Goal: Task Accomplishment & Management: Complete application form

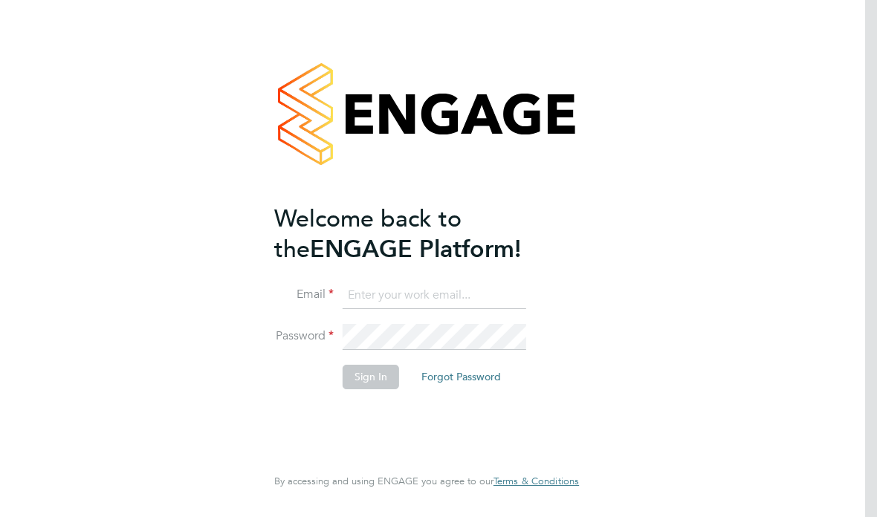
click at [410, 270] on ng-template "Welcome back to the ENGAGE Platform! Email Password Sign In Forgot Password" at bounding box center [419, 304] width 290 height 201
click at [411, 278] on ng-template "Welcome back to the ENGAGE Platform! Email Password Sign In Forgot Password" at bounding box center [419, 304] width 290 height 201
click at [412, 297] on input at bounding box center [435, 295] width 184 height 27
type input "Mkeencoaching@gmail.com"
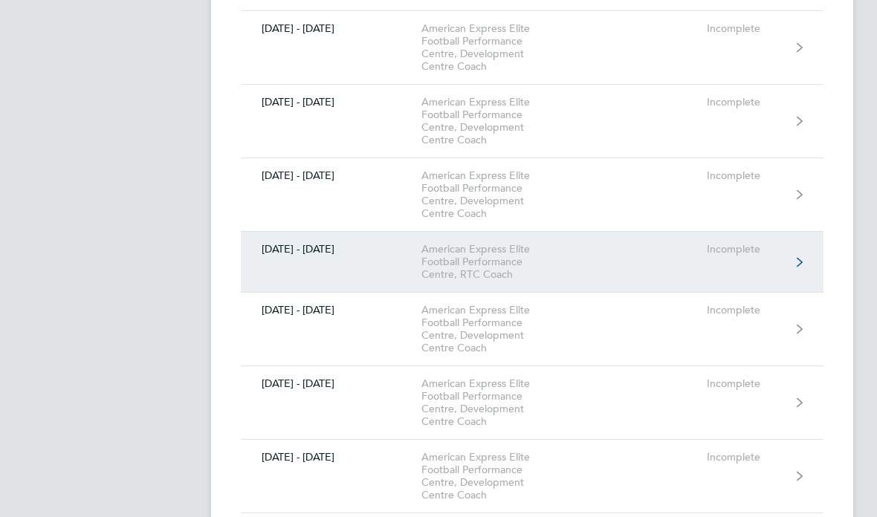
scroll to position [789, 0]
click at [676, 274] on link "[DATE] - [DATE] American Express Elite Football Performance Centre, RTC Coach I…" at bounding box center [532, 261] width 583 height 61
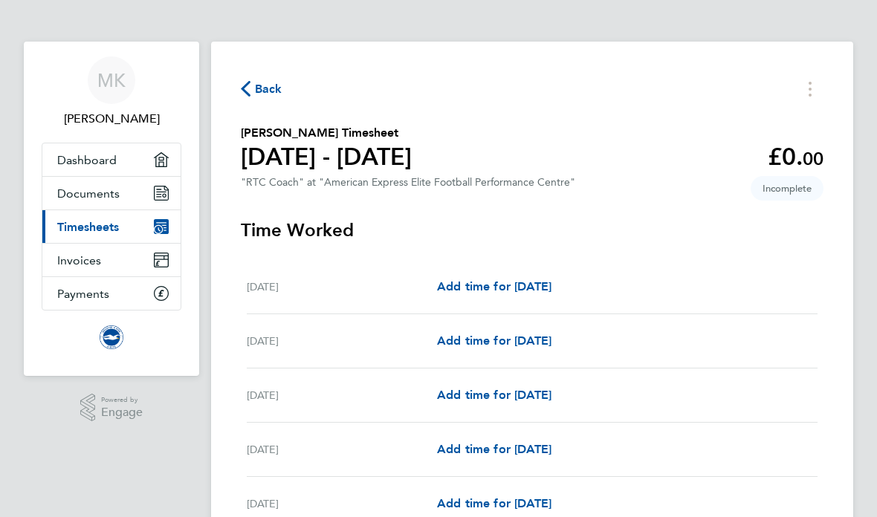
click at [274, 80] on button "Back" at bounding box center [262, 89] width 42 height 19
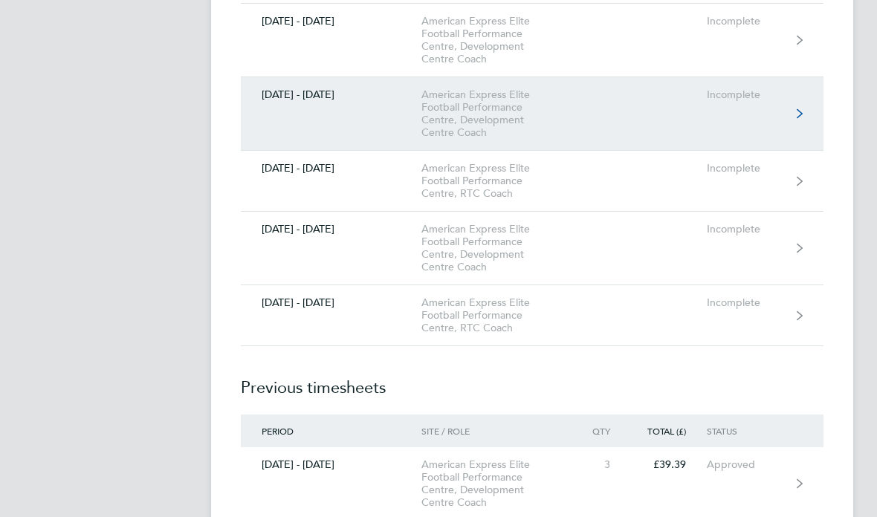
scroll to position [1153, 0]
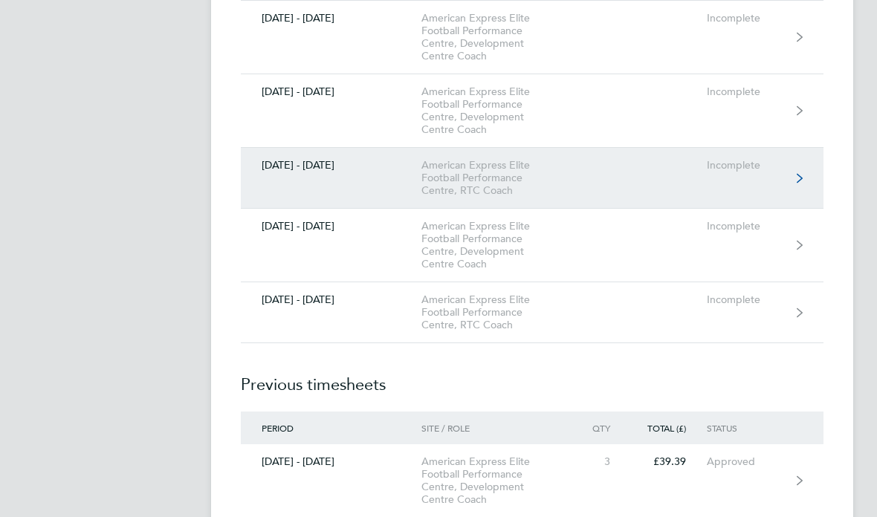
click at [493, 206] on link "[DATE] - [DATE] American Express Elite Football Performance Centre, RTC Coach I…" at bounding box center [532, 179] width 583 height 61
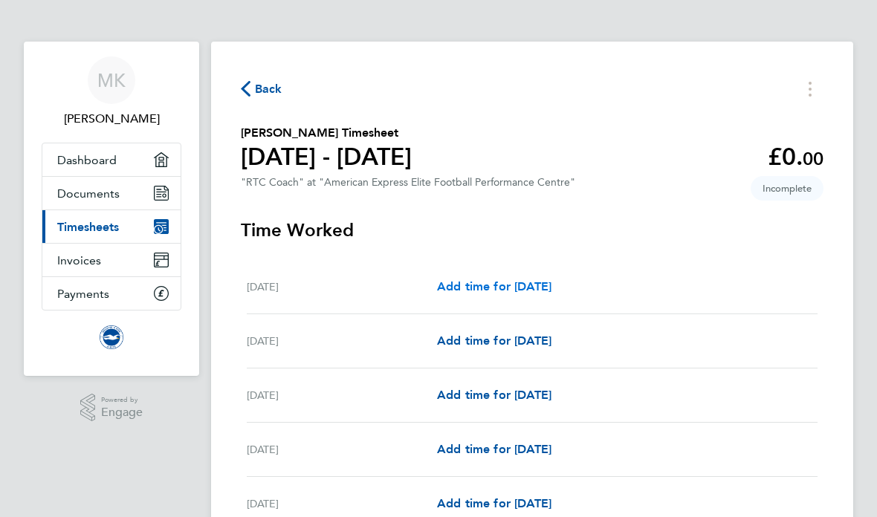
click at [516, 285] on span "Add time for [DATE]" at bounding box center [494, 286] width 114 height 14
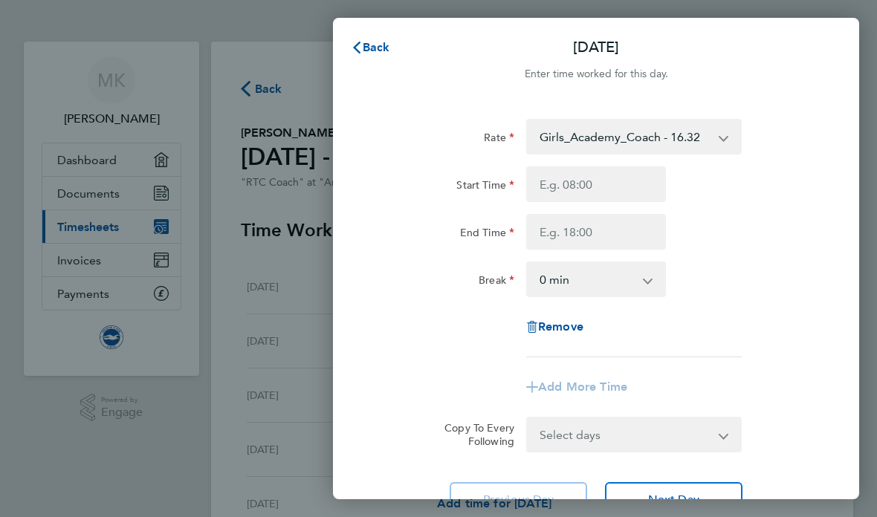
type input "10:30"
click at [601, 180] on input "10:30" at bounding box center [596, 185] width 140 height 36
click at [0, 0] on html "MK [PERSON_NAME] Applications: Dashboard Documents Current page: Timesheets Inv…" at bounding box center [438, 0] width 877 height 0
click at [562, 190] on input "10:30" at bounding box center [596, 185] width 140 height 36
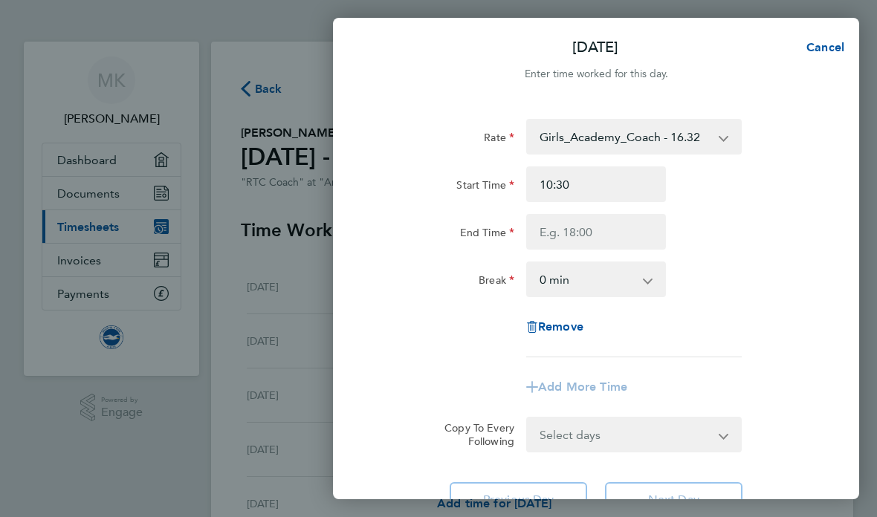
click at [0, 0] on html "MK [PERSON_NAME] Applications: Dashboard Documents Current page: Timesheets Inv…" at bounding box center [438, 0] width 877 height 0
click at [562, 190] on input "10:30" at bounding box center [596, 185] width 140 height 36
type input "17:30"
type input "16:30"
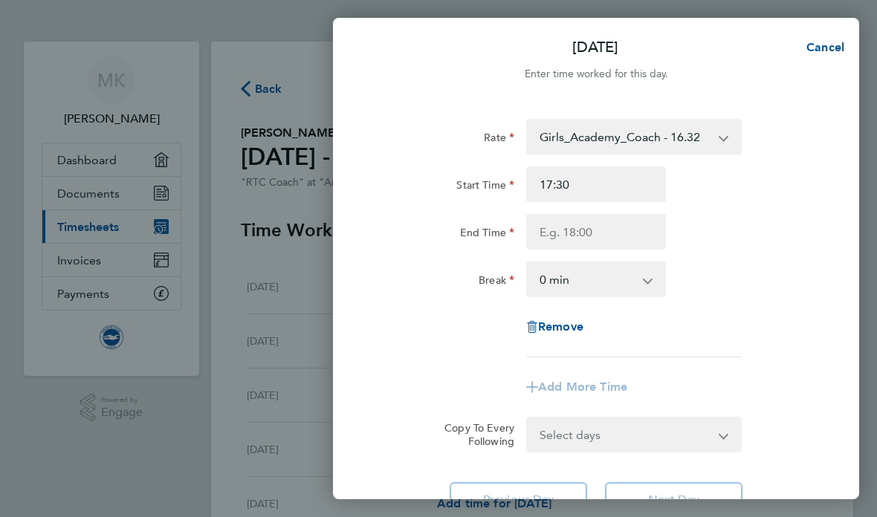
type input "16:30"
type input "16:42"
type input "16:44"
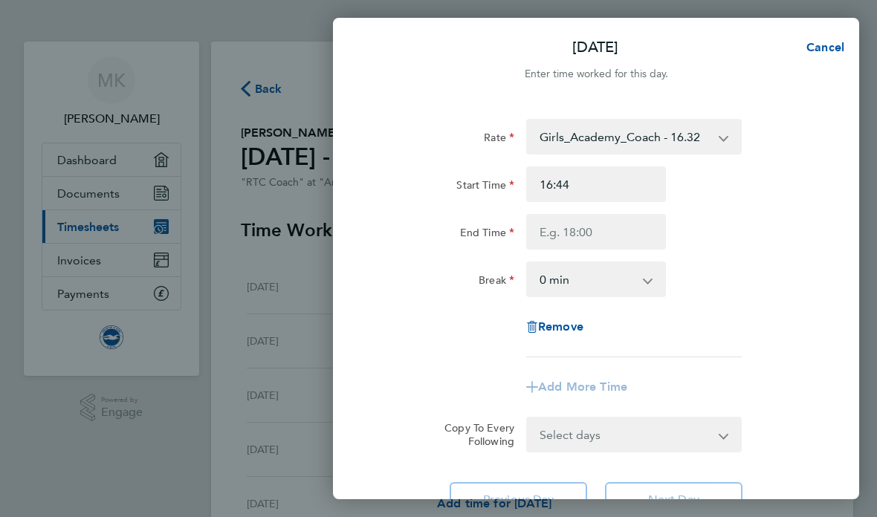
type input "16:45"
type input "10:31"
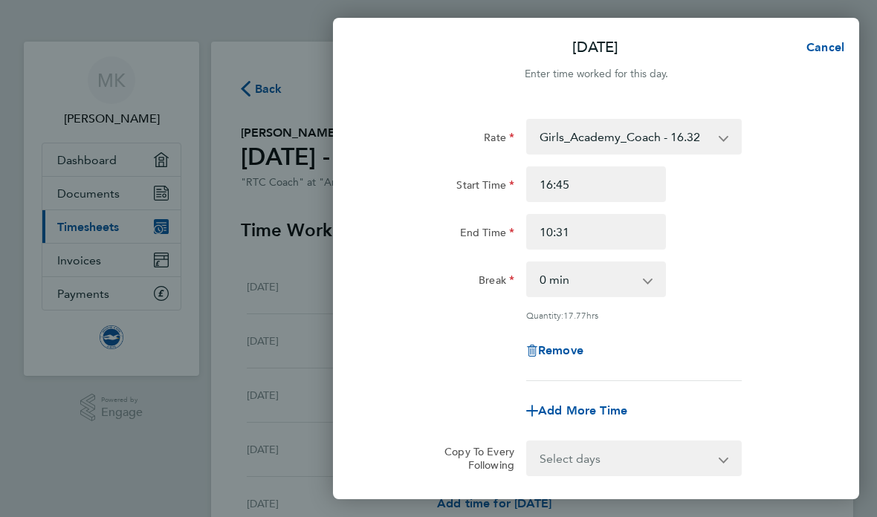
click at [593, 244] on input "10:31" at bounding box center [596, 232] width 140 height 36
drag, startPoint x: 593, startPoint y: 244, endPoint x: 584, endPoint y: 240, distance: 10.4
click at [0, 0] on html "MK [PERSON_NAME] Applications: Dashboard Documents Current page: Timesheets Inv…" at bounding box center [438, 0] width 877 height 0
click at [584, 240] on input "10:31" at bounding box center [596, 232] width 140 height 36
type input "12:31"
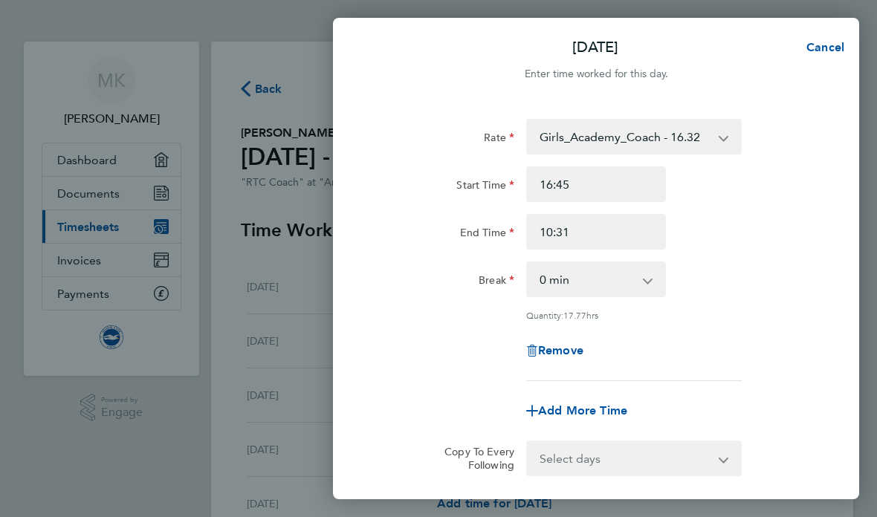
type input "12:31"
type input "15:31"
type input "19:31"
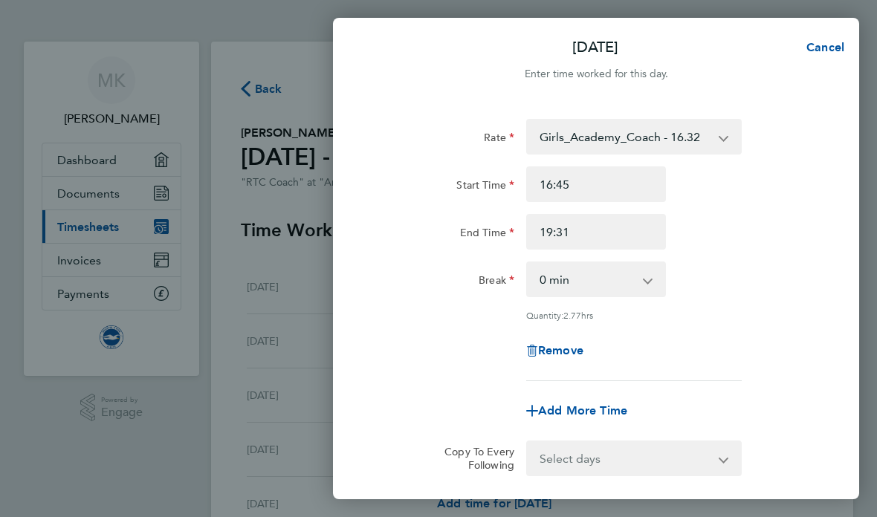
type input "19:40"
type input "19:44"
type input "19:46"
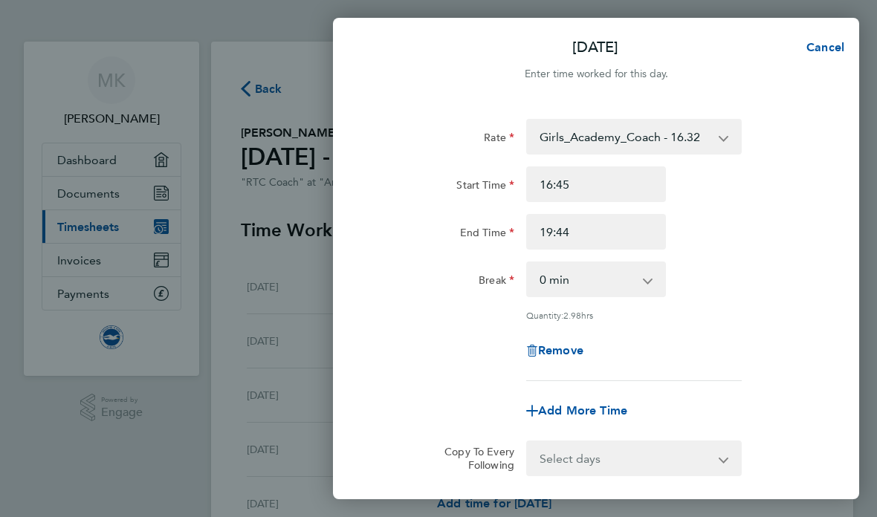
type input "19:46"
type input "19:45"
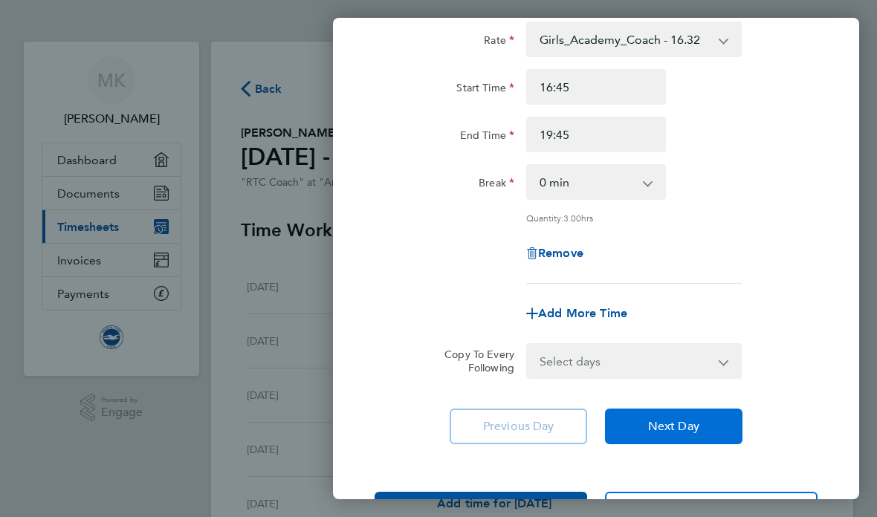
scroll to position [96, 0]
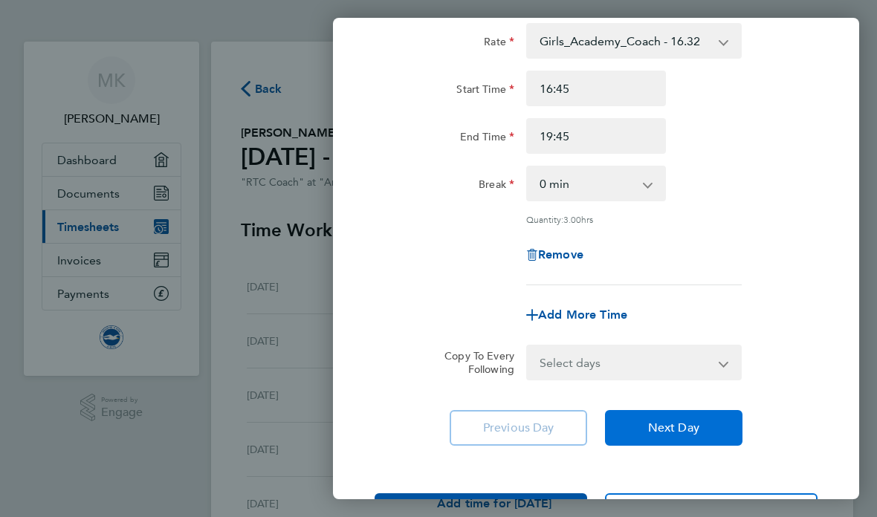
click at [682, 437] on button "Next Day" at bounding box center [674, 428] width 138 height 36
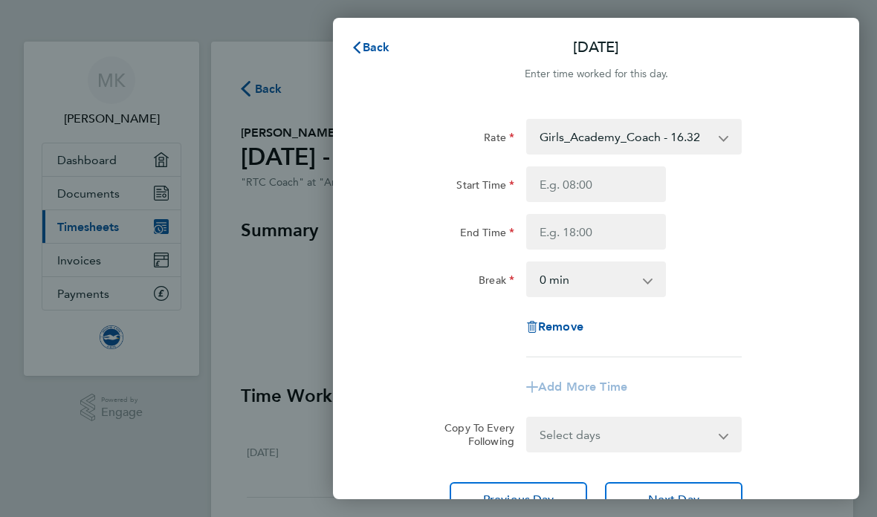
type input "10:31"
click at [574, 192] on input "10:31" at bounding box center [596, 185] width 140 height 36
drag, startPoint x: 574, startPoint y: 192, endPoint x: 594, endPoint y: 183, distance: 22.0
click at [0, 0] on html "MK [PERSON_NAME] Applications: Dashboard Documents Current page: Timesheets Inv…" at bounding box center [438, 0] width 877 height 0
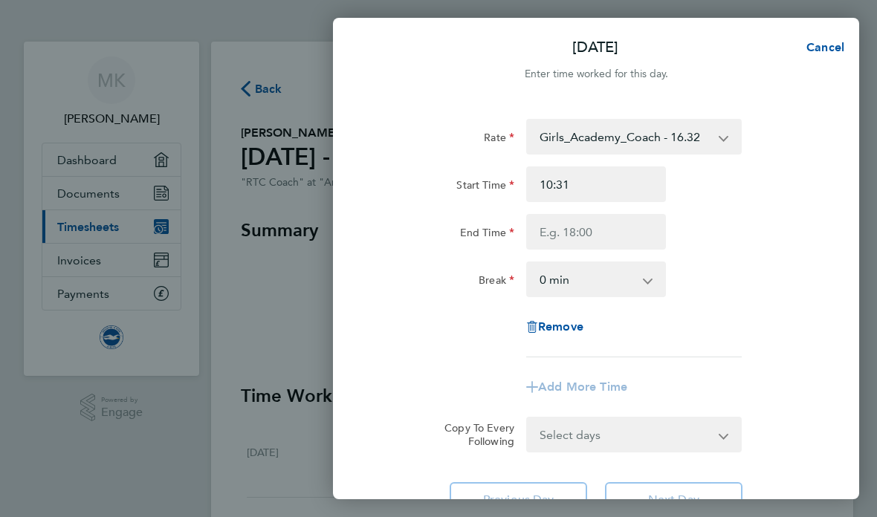
click at [594, 183] on input "10:31" at bounding box center [596, 185] width 140 height 36
type input "17:31"
type input "17:23"
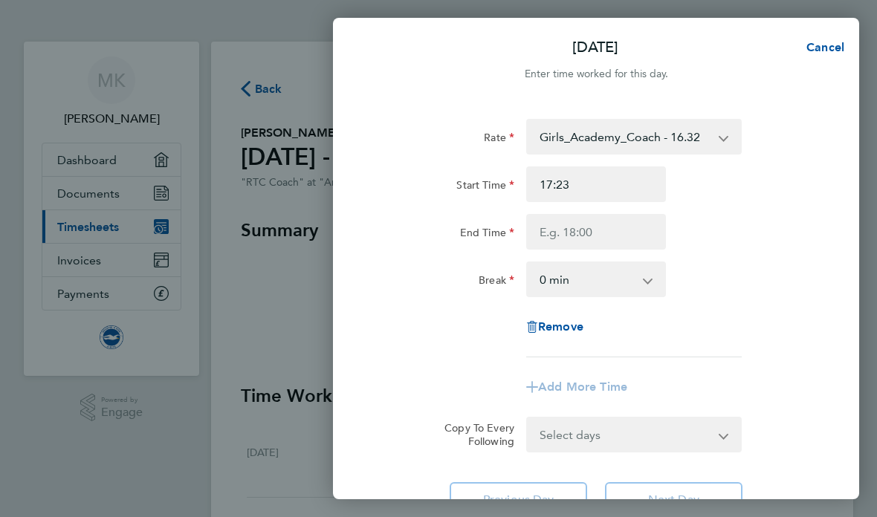
type input "17:22"
type input "17:19"
type input "17:21"
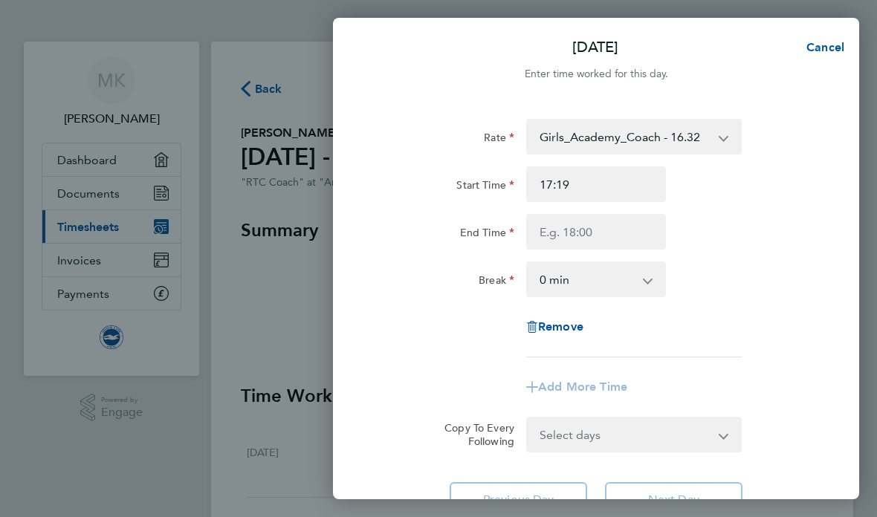
type input "17:21"
type input "17:22"
type input "17:23"
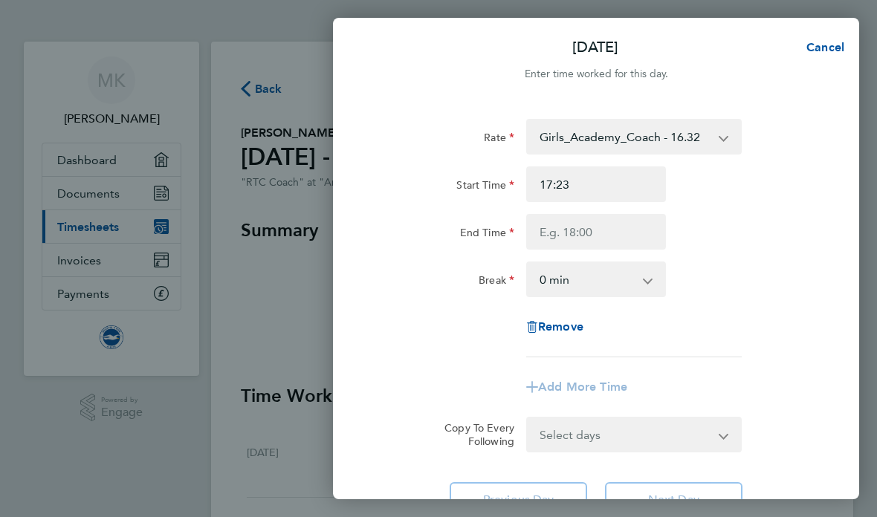
type input "17:25"
type input "17:27"
type input "17:28"
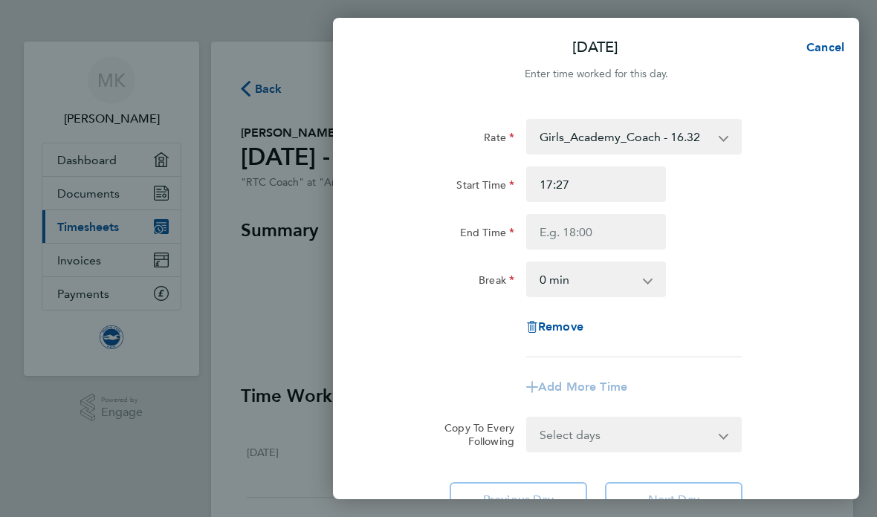
type input "17:28"
type input "17:30"
type input "17:28"
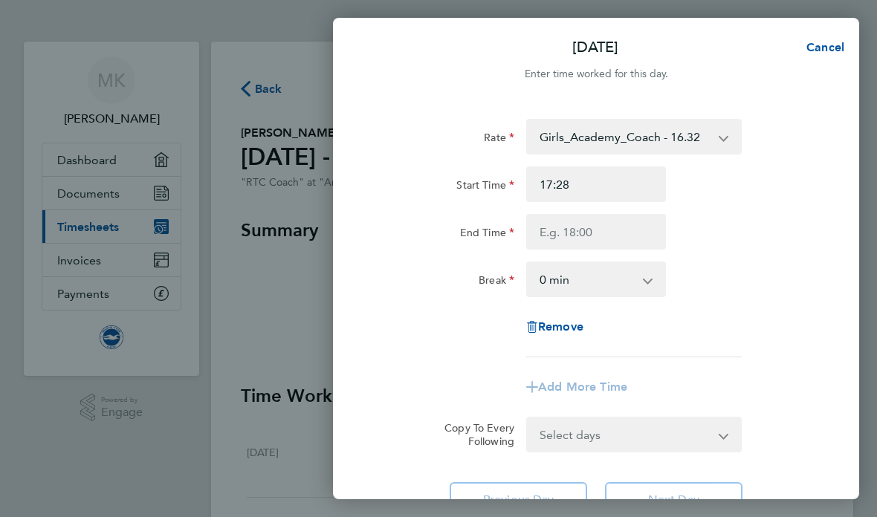
type input "17:45"
type input "10:31"
click at [611, 230] on input "10:31" at bounding box center [596, 232] width 140 height 36
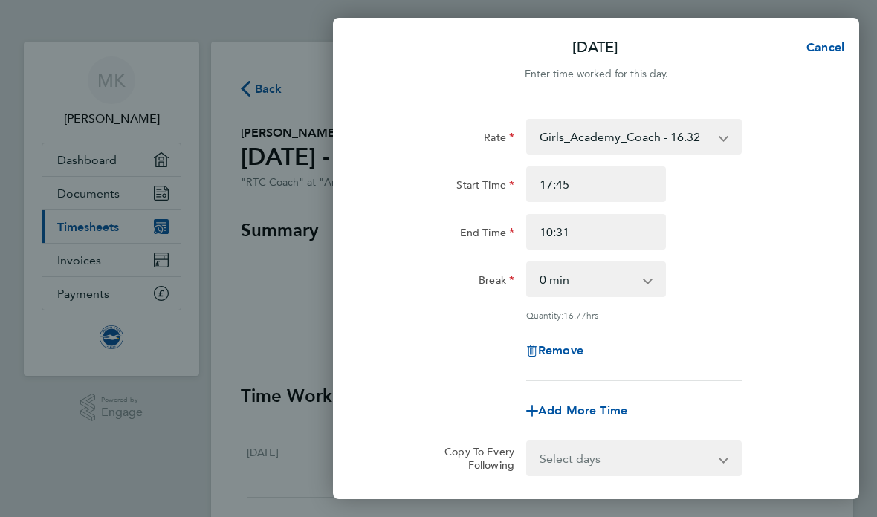
type input "20:31"
type input "20:44"
type input "20:46"
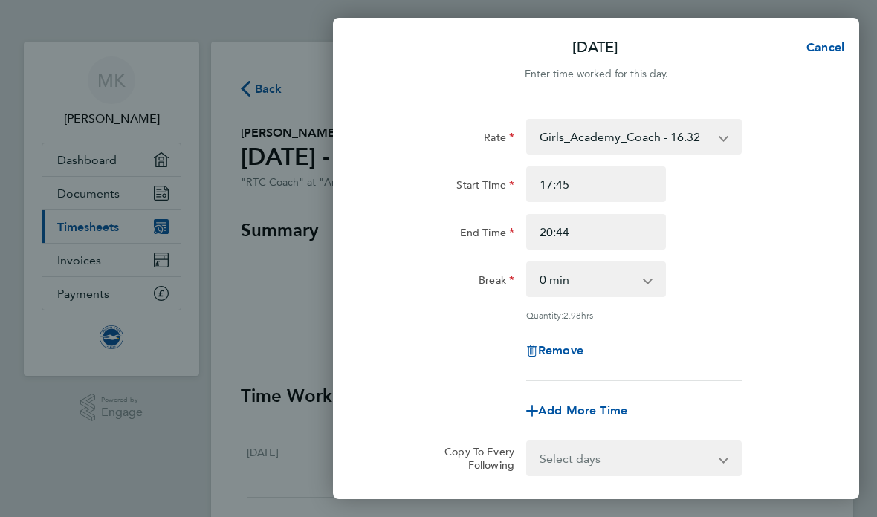
type input "20:46"
type input "20:45"
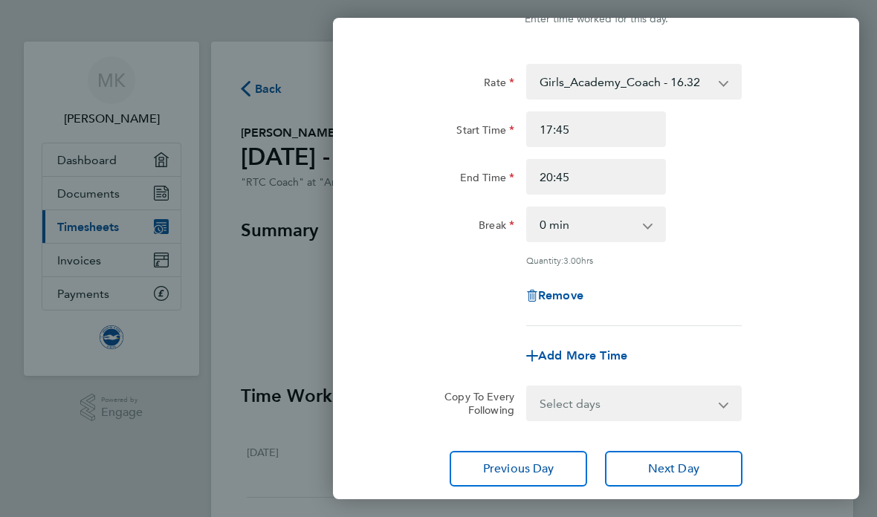
scroll to position [56, 0]
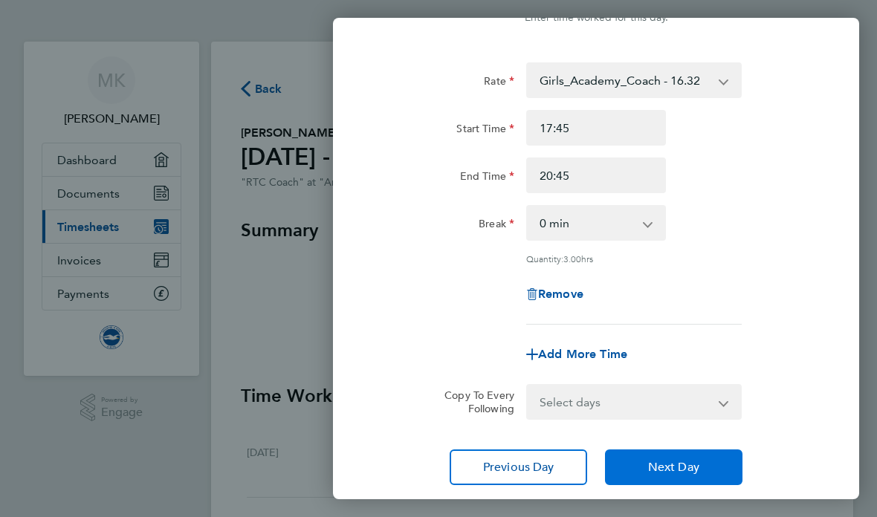
click at [695, 468] on span "Next Day" at bounding box center [673, 467] width 51 height 15
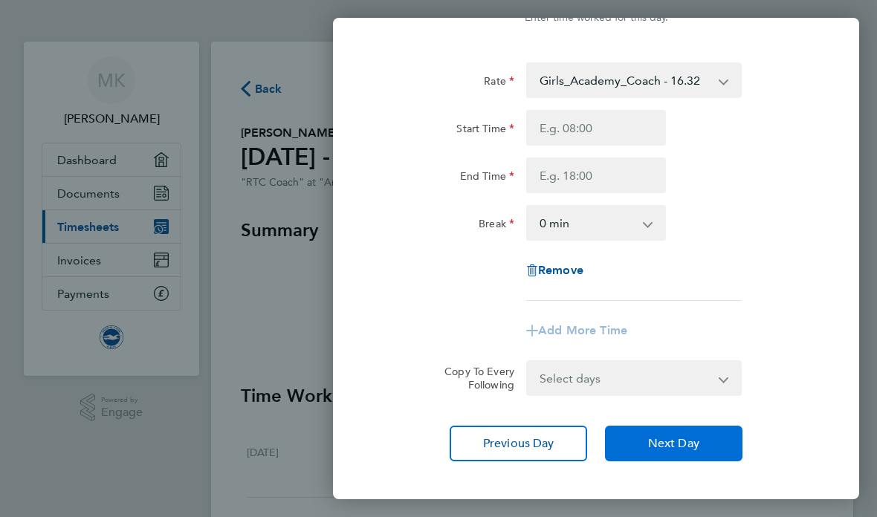
click at [673, 440] on span "Next Day" at bounding box center [673, 443] width 51 height 15
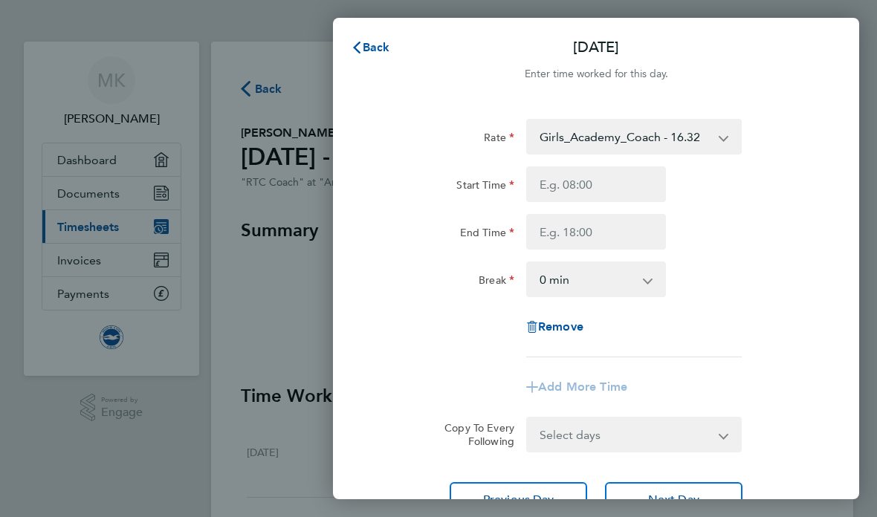
scroll to position [-1, 0]
type input "10:32"
click at [625, 193] on input "10:32" at bounding box center [596, 185] width 140 height 36
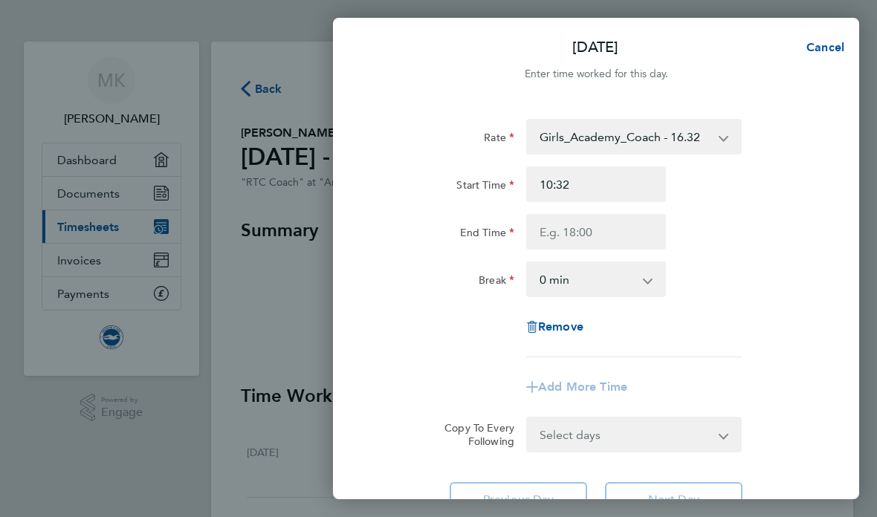
type input "17:32"
type input "17:43"
type input "17:45"
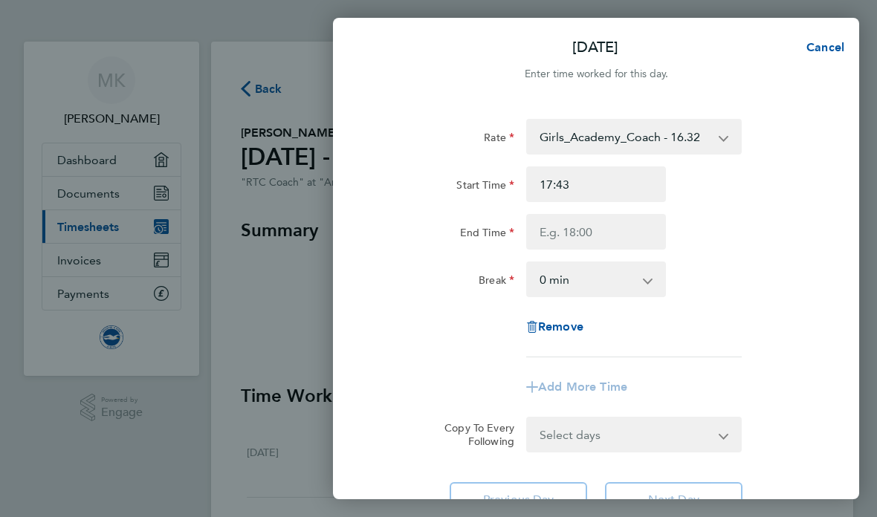
type input "17:45"
drag, startPoint x: 625, startPoint y: 193, endPoint x: 610, endPoint y: 233, distance: 43.1
click at [0, 0] on html "MK [PERSON_NAME] Applications: Dashboard Documents Current page: Timesheets Inv…" at bounding box center [438, 0] width 877 height 0
type input "10:32"
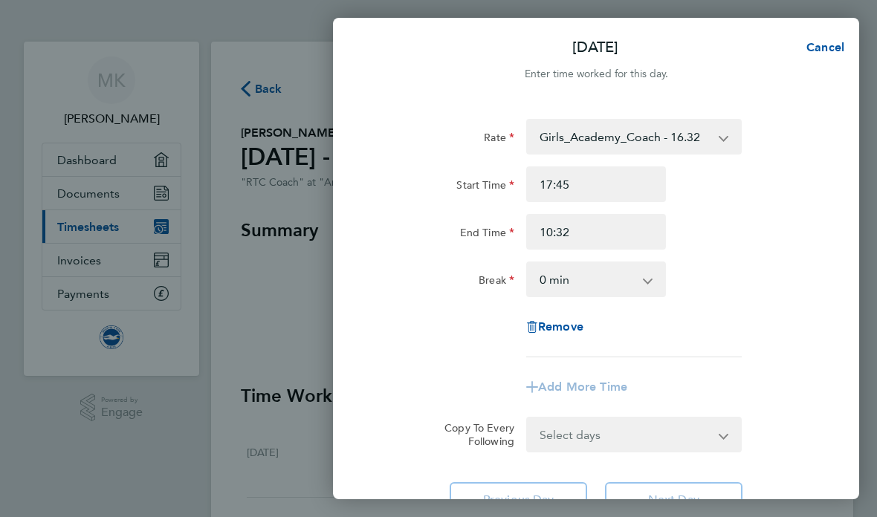
click at [610, 234] on input "10:32" at bounding box center [596, 232] width 140 height 36
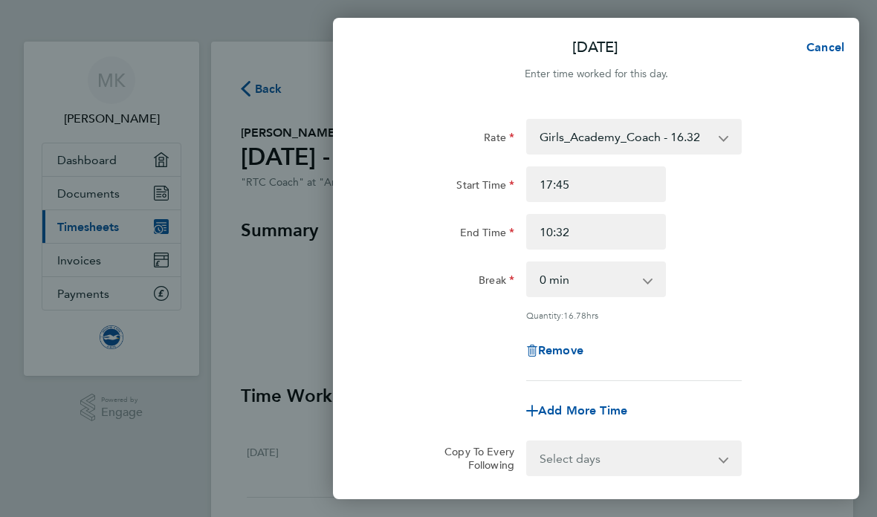
type input "13:32"
type input "21:32"
type input "21:30"
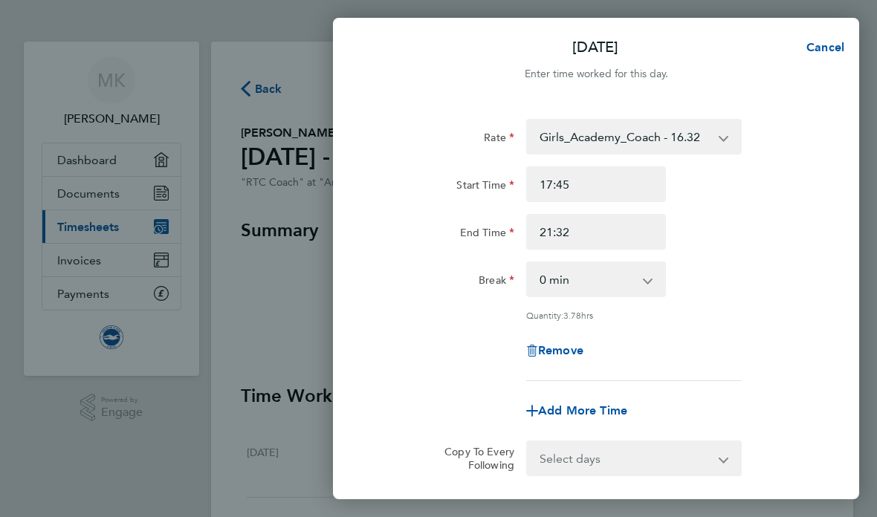
type input "21:30"
type input "21:08"
type input "21:00"
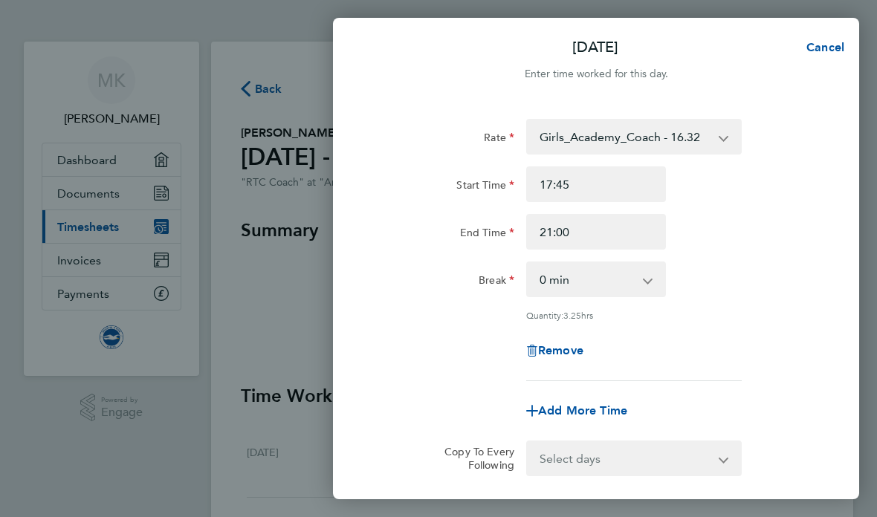
scroll to position [65, 0]
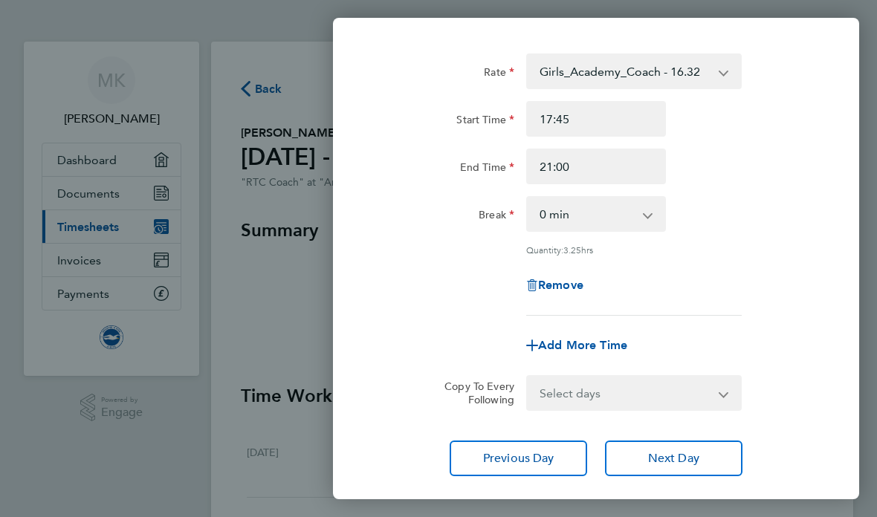
click at [687, 468] on button "Next Day" at bounding box center [674, 459] width 138 height 36
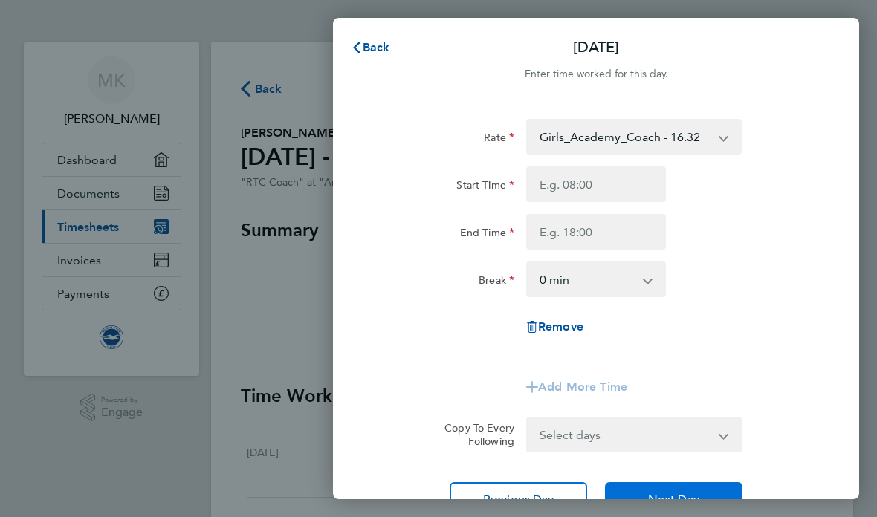
click at [651, 494] on span "Next Day" at bounding box center [673, 500] width 51 height 15
type input "10:32"
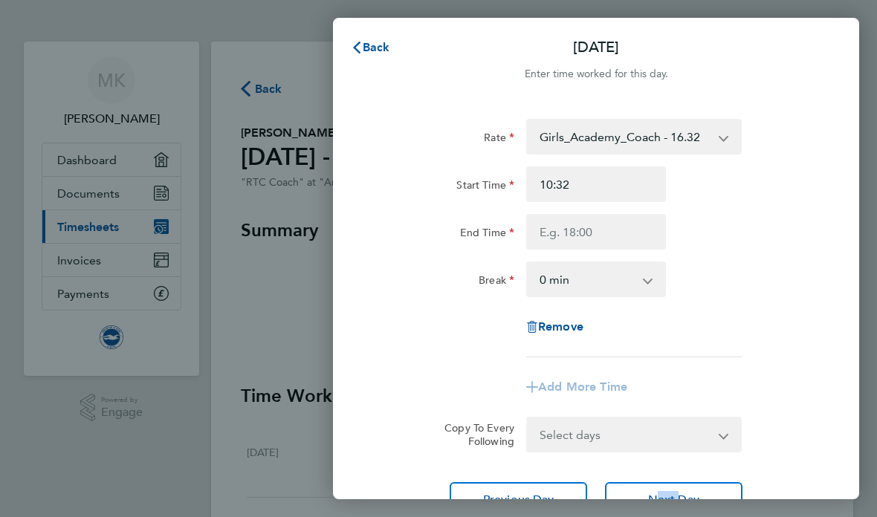
click at [596, 183] on input "10:32" at bounding box center [596, 185] width 140 height 36
type input "12:32"
type input "16:32"
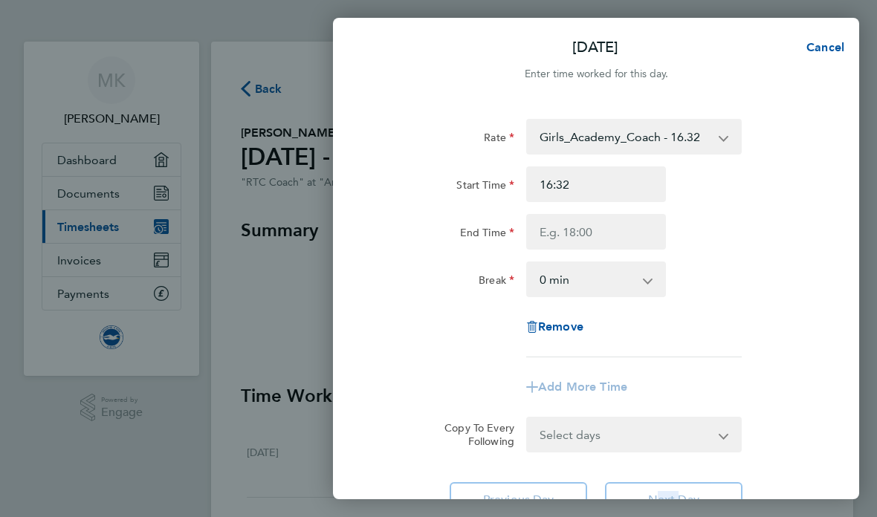
type input "21:32"
type input "16:32"
type input "16:45"
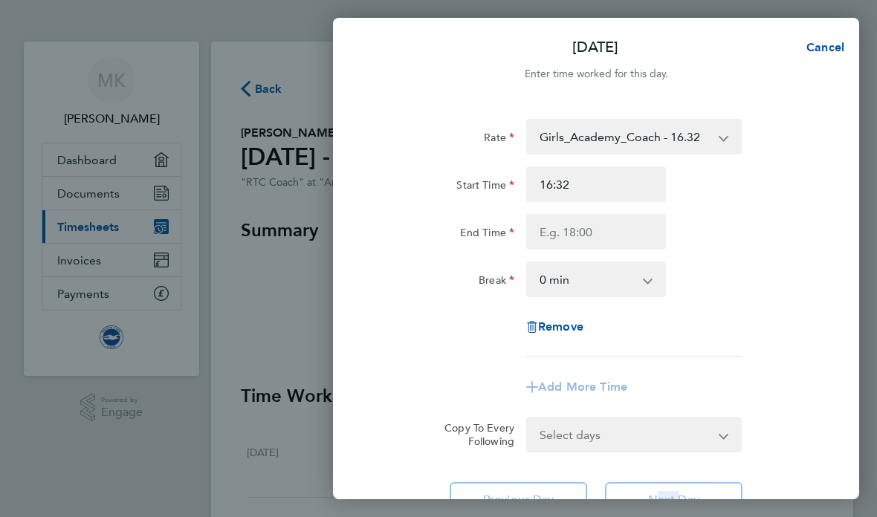
type input "16:45"
type input "10:32"
click at [589, 231] on input "10:32" at bounding box center [596, 232] width 140 height 36
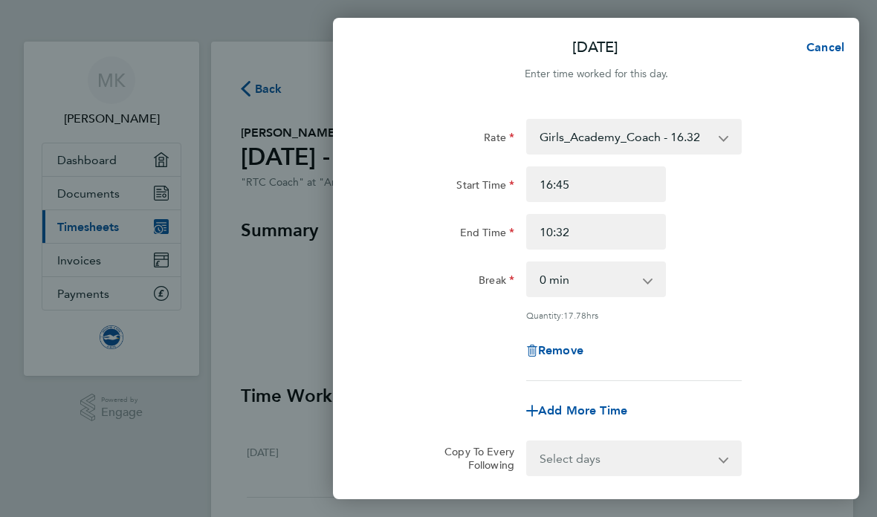
type input "10:35"
type input "10:45"
type input "20:45"
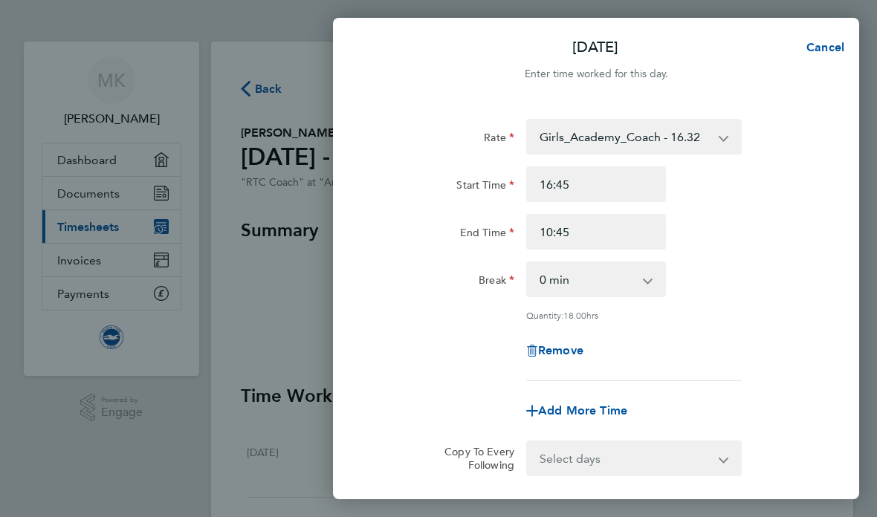
type input "20:45"
type input "19:45"
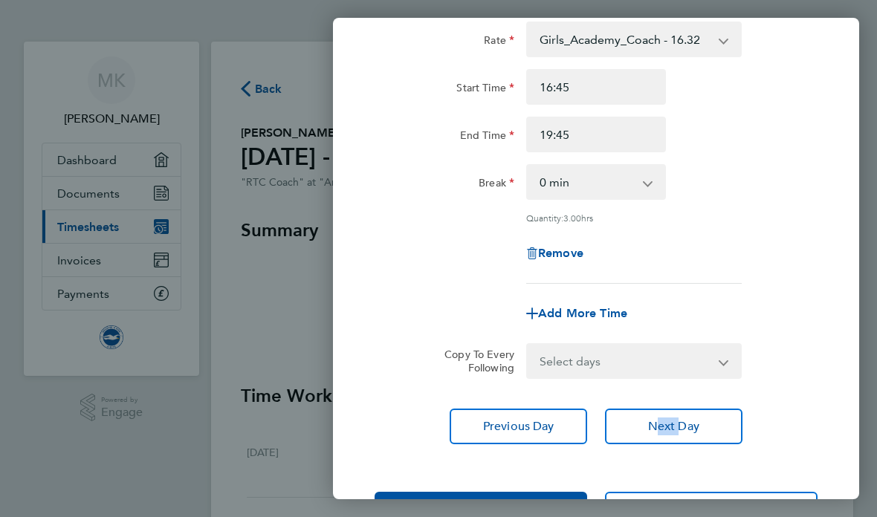
scroll to position [96, 0]
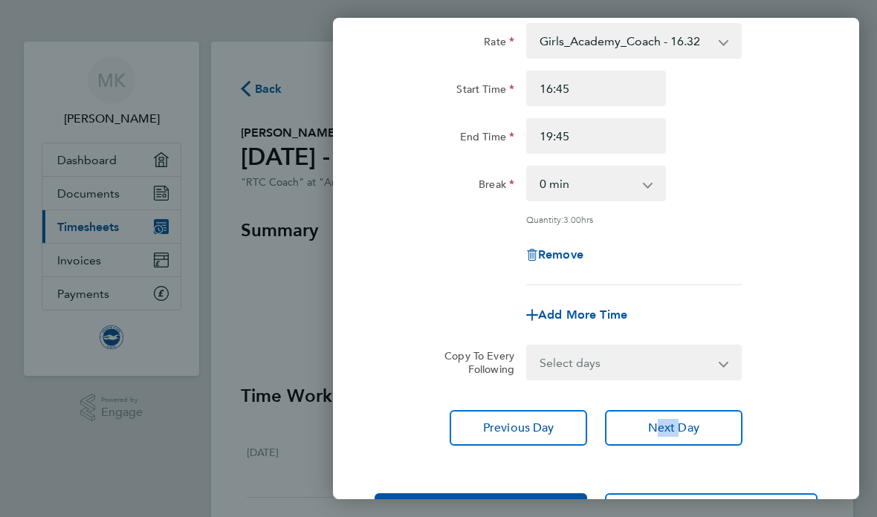
click at [387, 497] on button "Save Timesheet" at bounding box center [481, 512] width 213 height 36
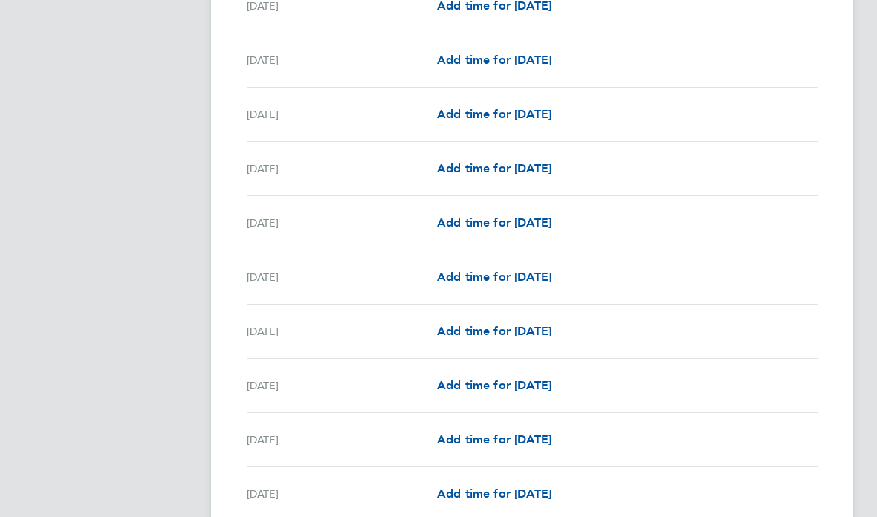
scroll to position [1604, 0]
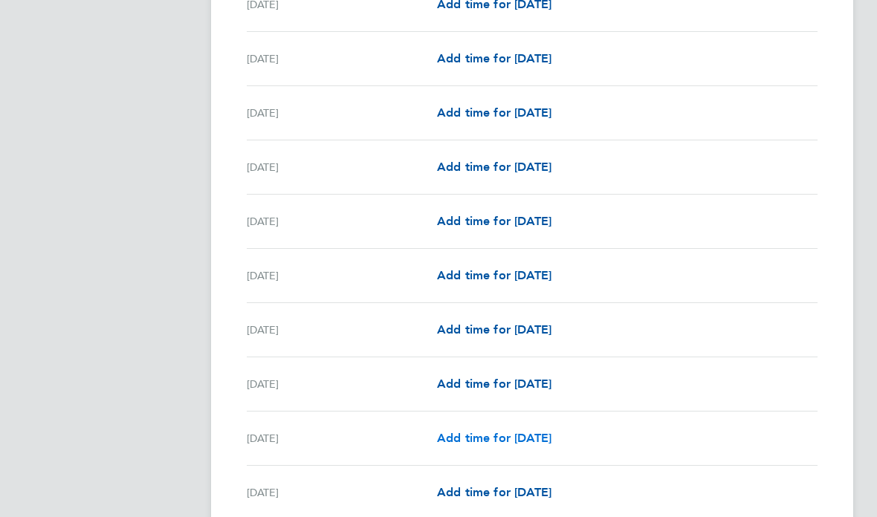
click at [508, 441] on span "Add time for [DATE]" at bounding box center [494, 439] width 114 height 14
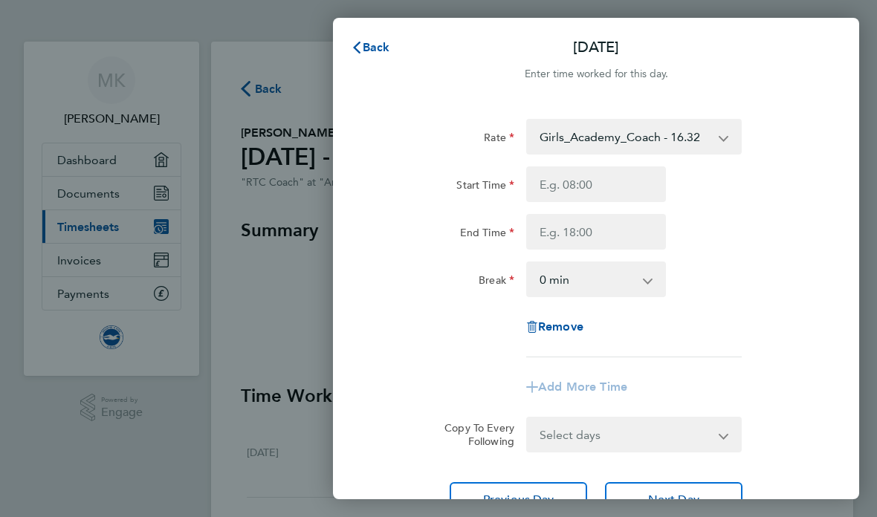
type input "10:33"
click at [586, 187] on input "10:33" at bounding box center [596, 185] width 140 height 36
type input "10:42"
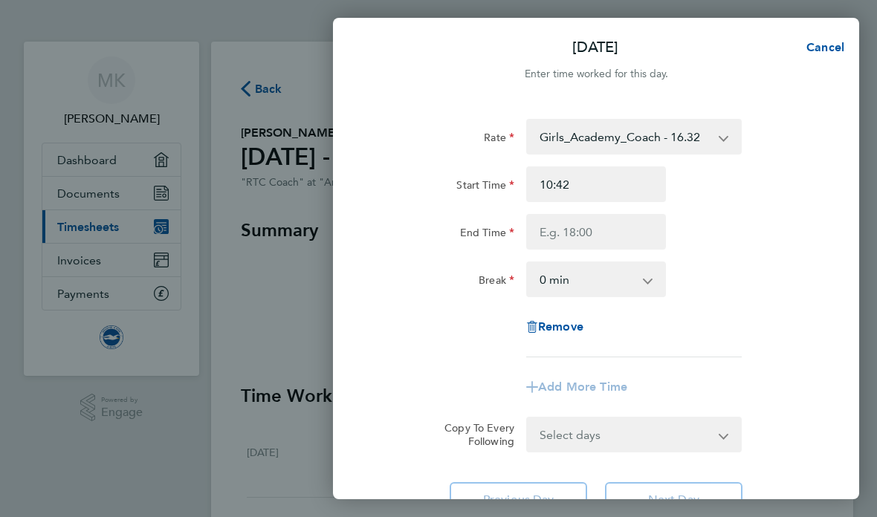
type input "10:45"
type input "16:45"
type input "10:33"
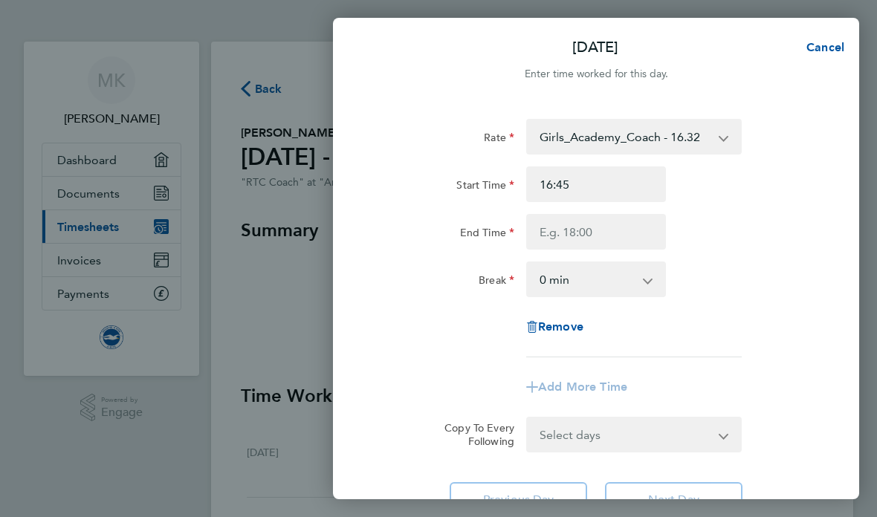
type input "10:33"
click at [558, 246] on input "10:33" at bounding box center [596, 232] width 140 height 36
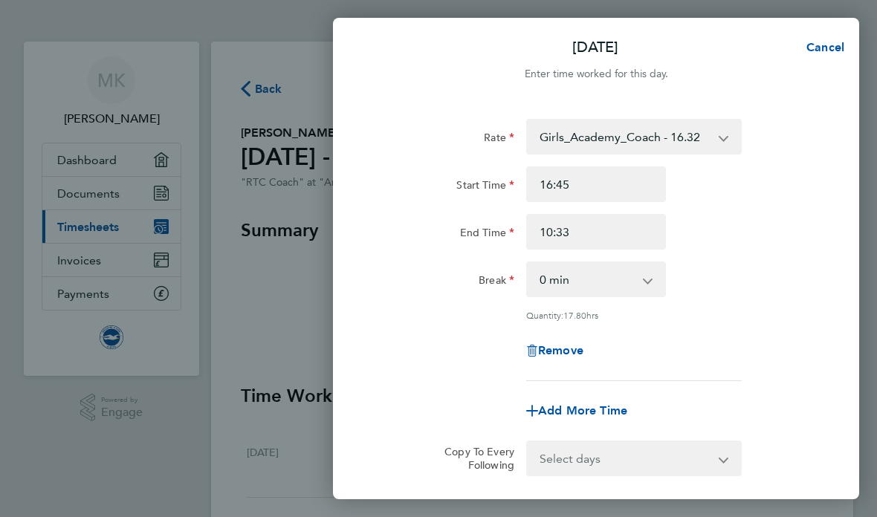
type input "10:39"
type input "10:49"
type input "10:52"
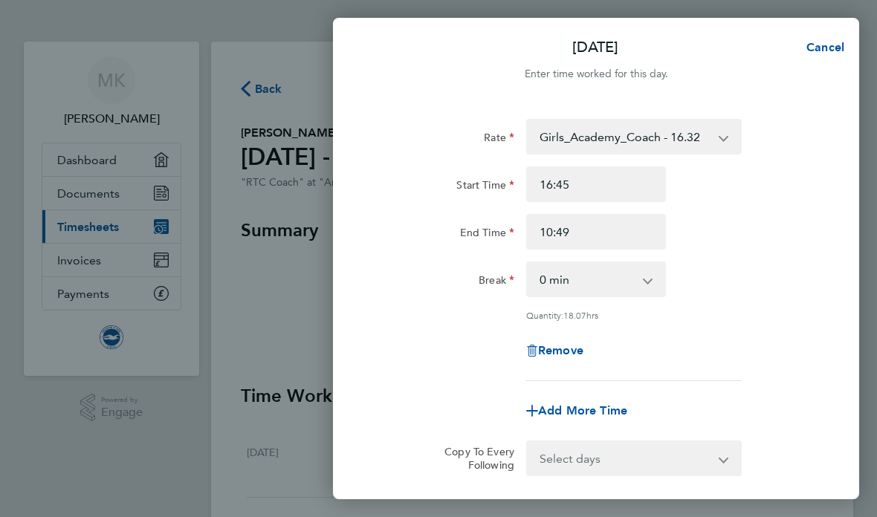
type input "10:52"
type input "10:48"
type input "10:46"
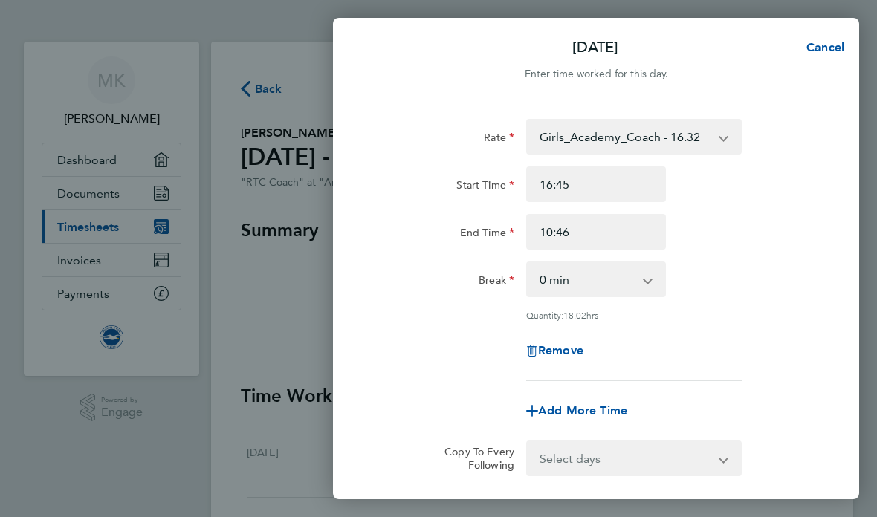
type input "10:45"
type input "19:45"
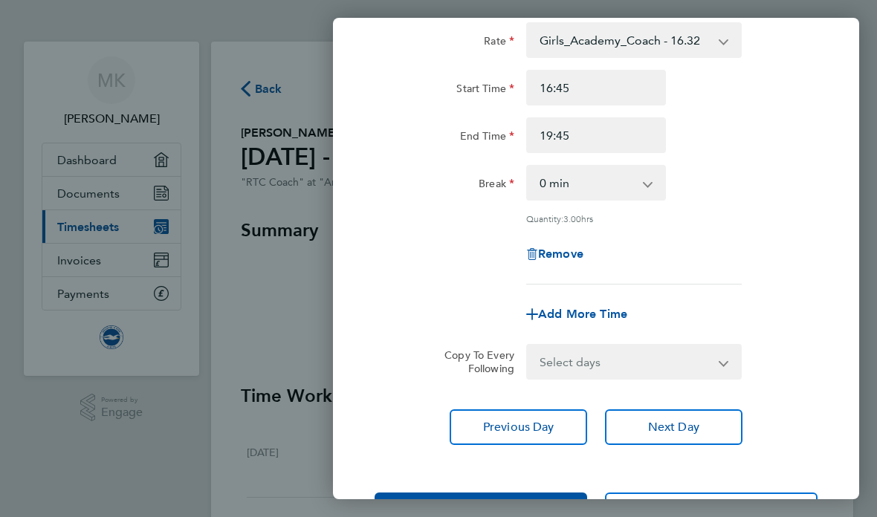
scroll to position [96, 0]
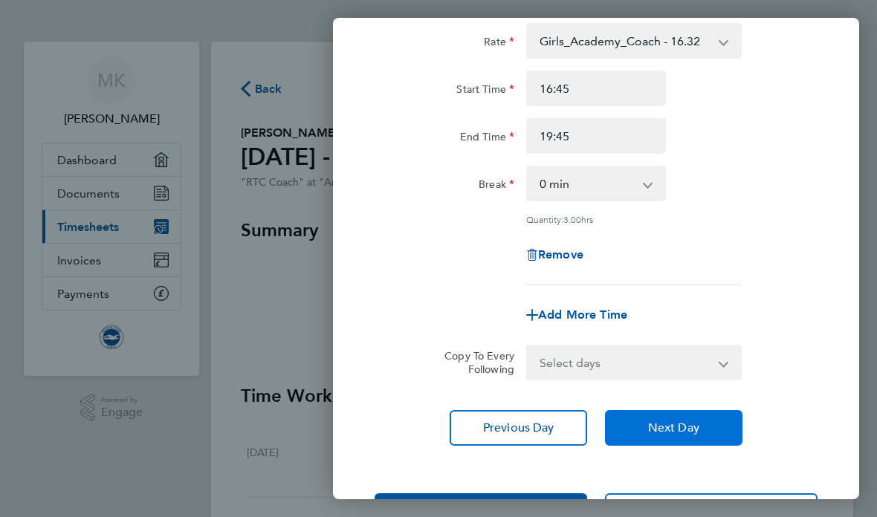
click at [681, 425] on span "Next Day" at bounding box center [673, 428] width 51 height 15
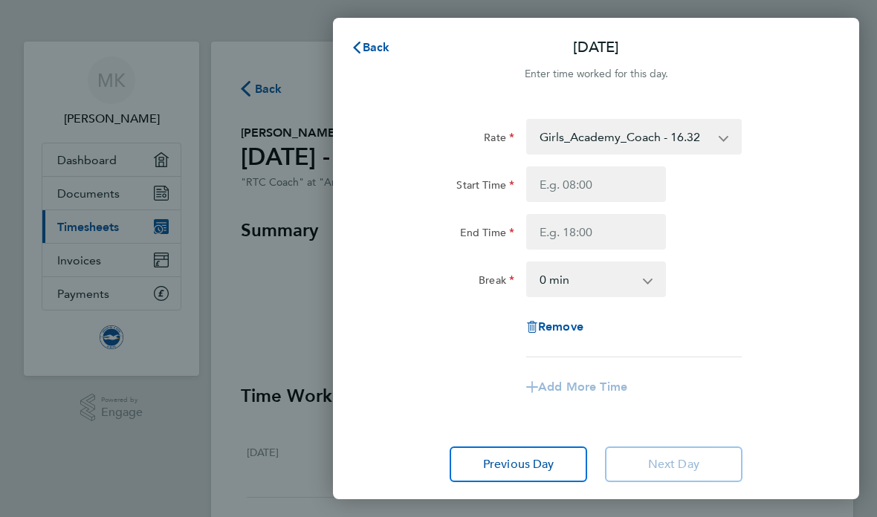
type input "10:33"
click at [595, 190] on input "10:33" at bounding box center [596, 185] width 140 height 36
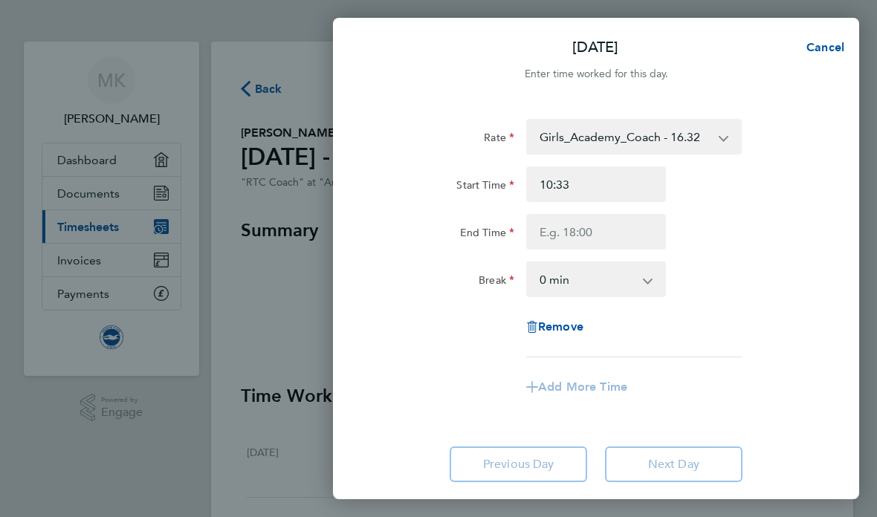
type input "21:33"
type input "18:33"
type input "17:33"
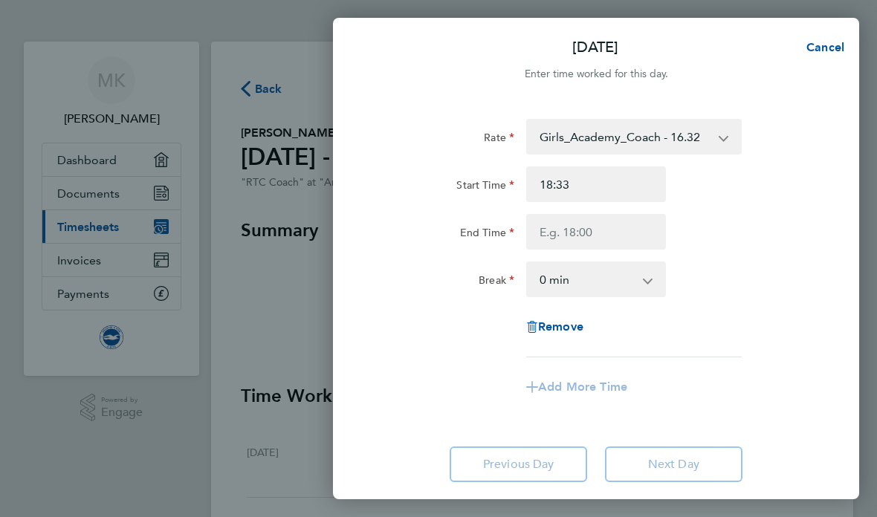
type input "17:33"
type input "17:43"
type input "17:45"
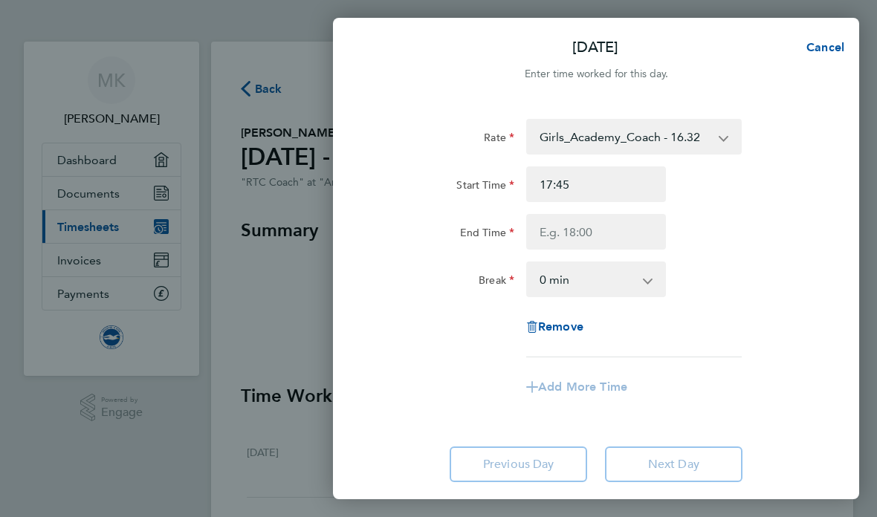
drag, startPoint x: 595, startPoint y: 190, endPoint x: 760, endPoint y: 252, distance: 176.4
click at [0, 0] on html "MK [PERSON_NAME] Applications: Dashboard Documents Current page: Timesheets Inv…" at bounding box center [438, 0] width 877 height 0
type input "10:33"
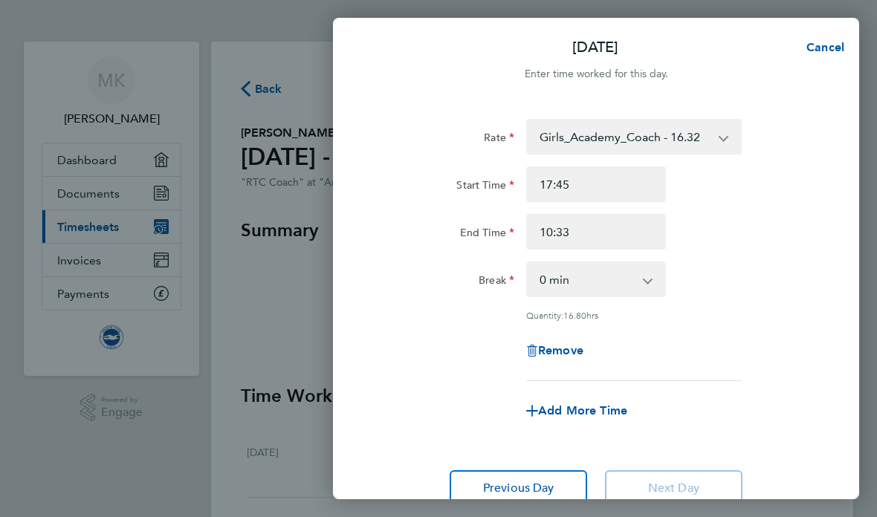
click at [582, 218] on input "10:33" at bounding box center [596, 232] width 140 height 36
type input "14:33"
type input "18:33"
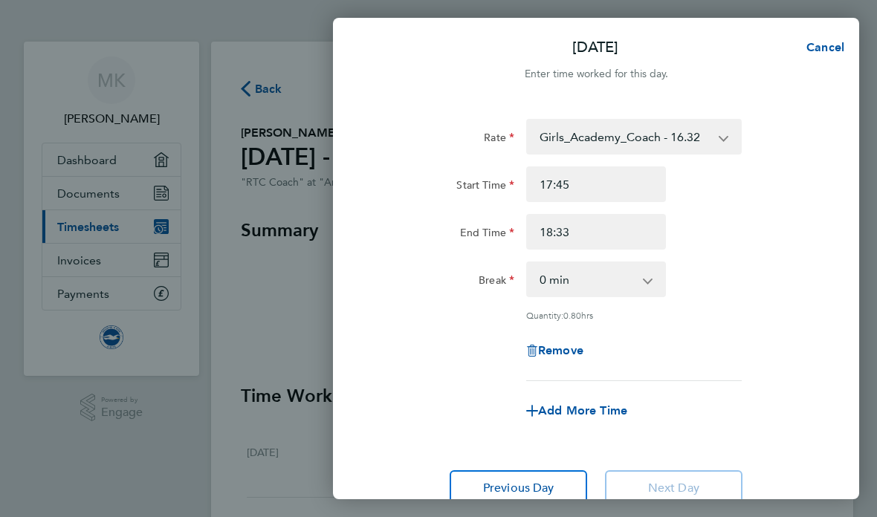
type input "21:33"
type input "21:10"
type input "21:04"
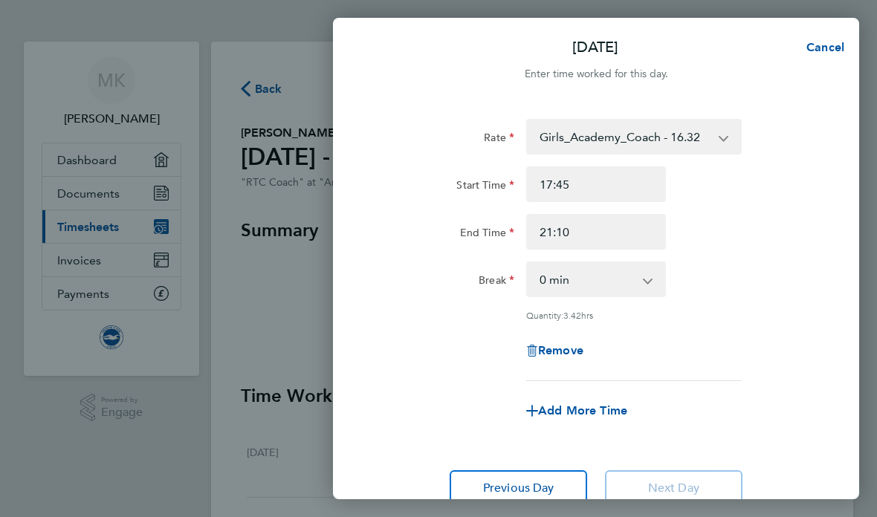
type input "21:04"
type input "21:00"
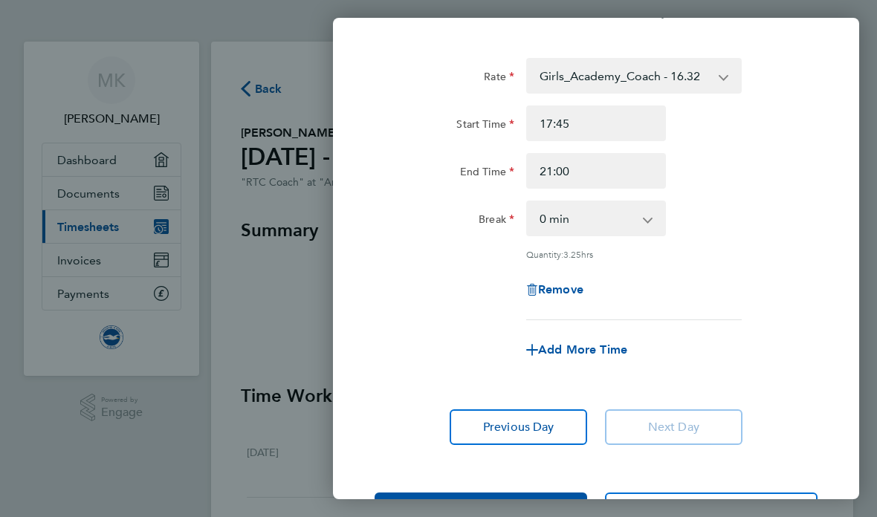
scroll to position [60, 0]
click at [586, 499] on button "Save Timesheet" at bounding box center [481, 512] width 213 height 36
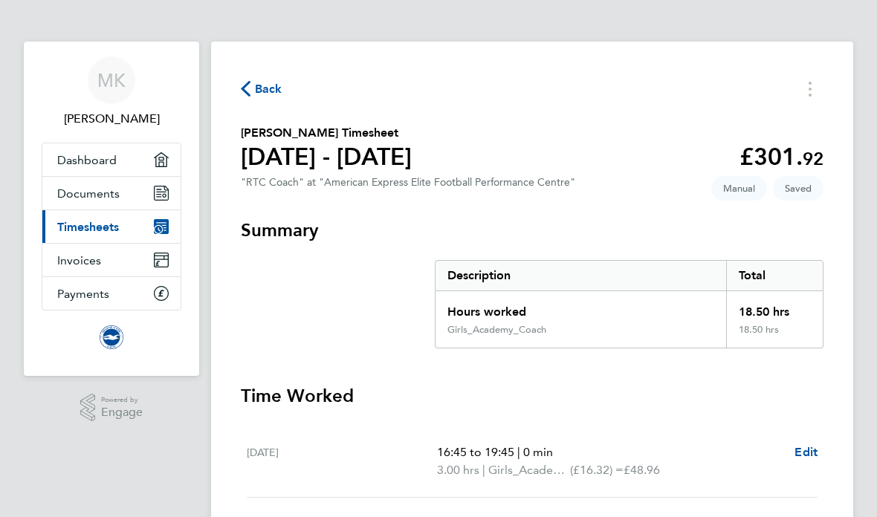
click at [97, 222] on span "Timesheets" at bounding box center [88, 227] width 62 height 14
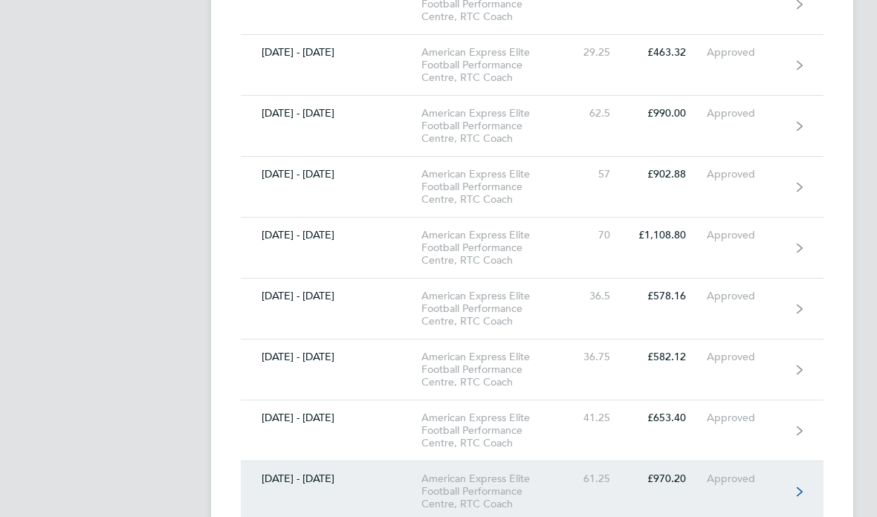
scroll to position [2603, 0]
click at [517, 506] on div "American Express Elite Football Performance Centre, RTC Coach" at bounding box center [497, 493] width 152 height 38
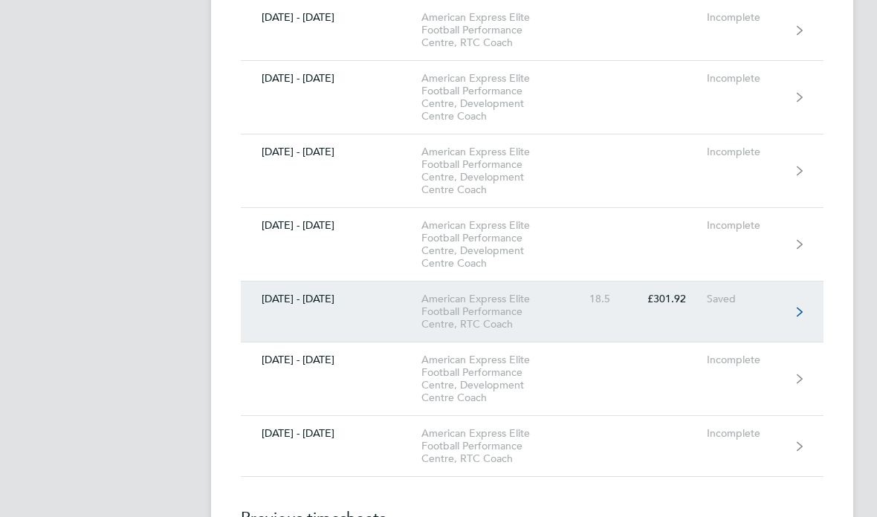
click at [594, 299] on div "18.5" at bounding box center [602, 300] width 58 height 13
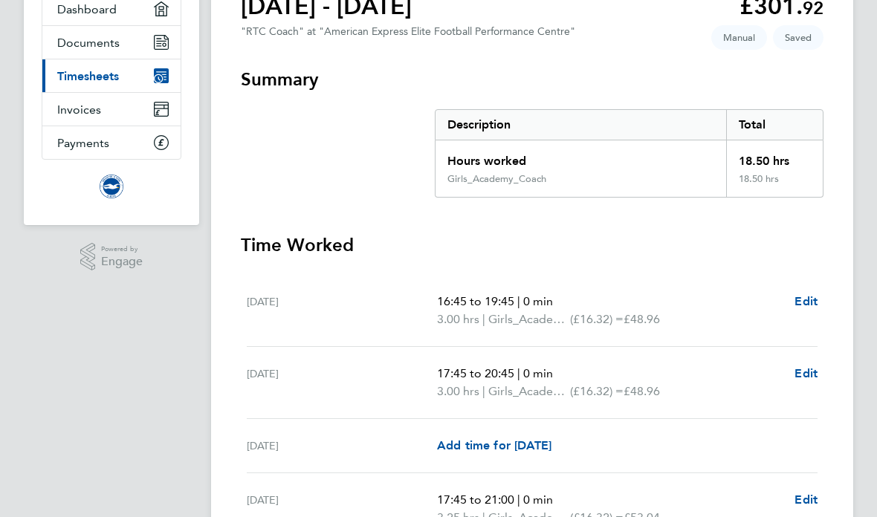
scroll to position [176, 0]
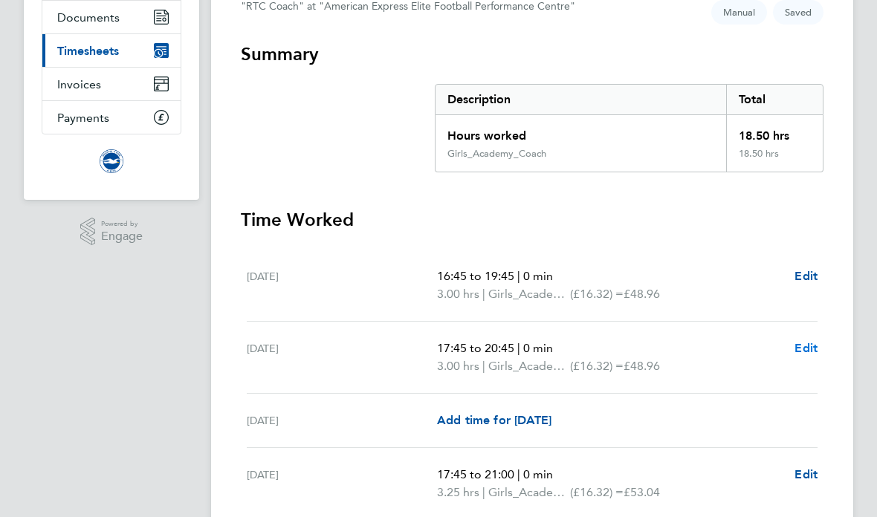
click at [808, 355] on span "Edit" at bounding box center [806, 348] width 23 height 14
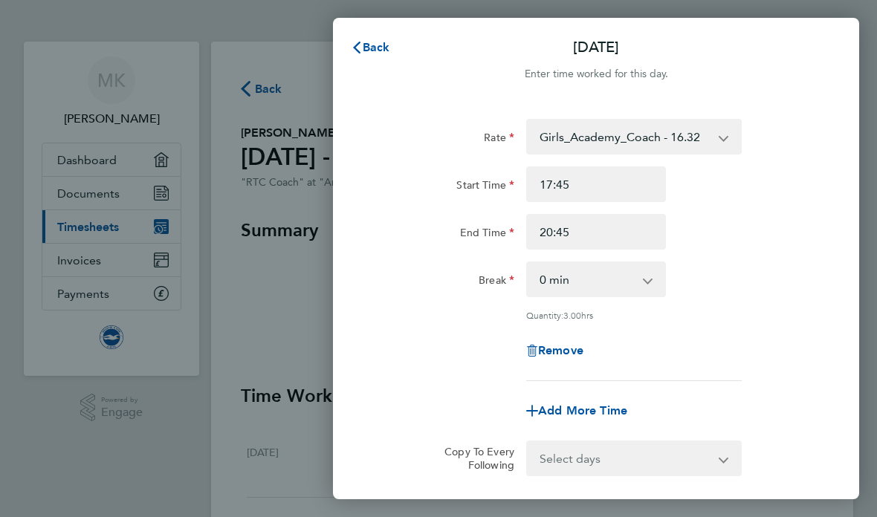
click at [582, 158] on div "Rate Girls_Academy_Coach - 16.32 TRAVEL_ALLOWANCE_5 - 5.00 Start Time 17:45 End…" at bounding box center [596, 250] width 443 height 262
click at [582, 175] on input "17:45" at bounding box center [596, 185] width 140 height 36
type input "17:15"
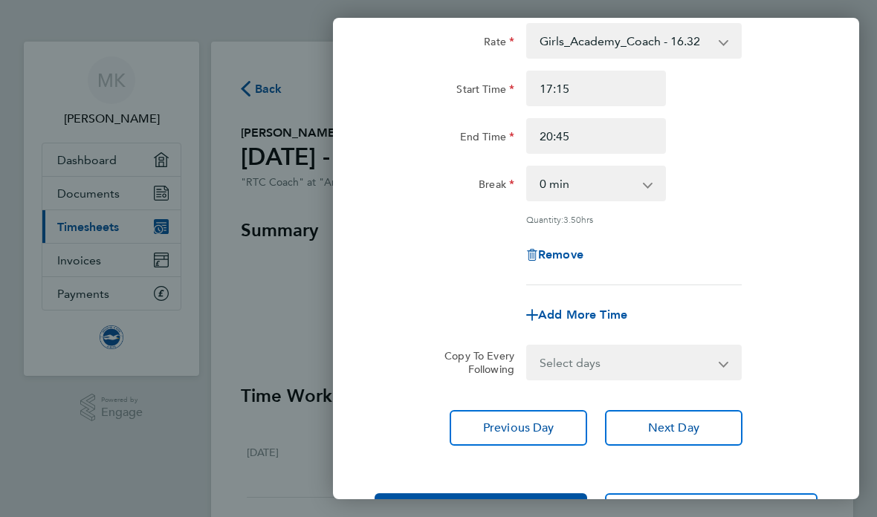
scroll to position [96, 0]
click at [632, 439] on button "Next Day" at bounding box center [674, 428] width 138 height 36
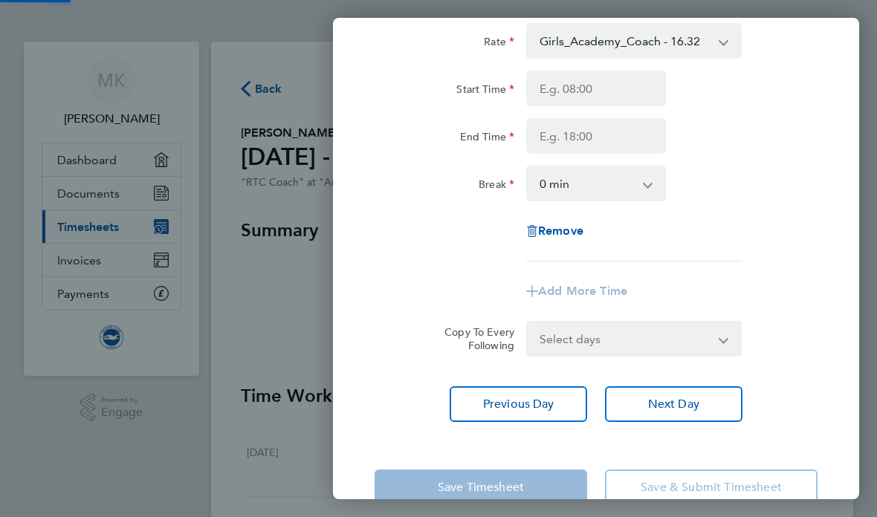
scroll to position [72, 0]
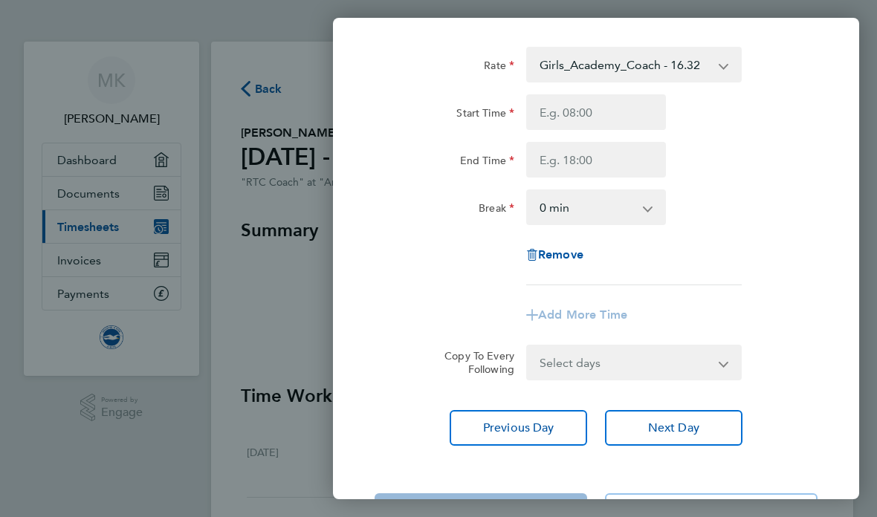
click at [676, 449] on div "Rate Girls_Academy_Coach - 16.32 TRAVEL_ALLOWANCE_5 - 5.00 Start Time End Time …" at bounding box center [596, 246] width 526 height 435
click at [693, 431] on span "Next Day" at bounding box center [673, 428] width 51 height 15
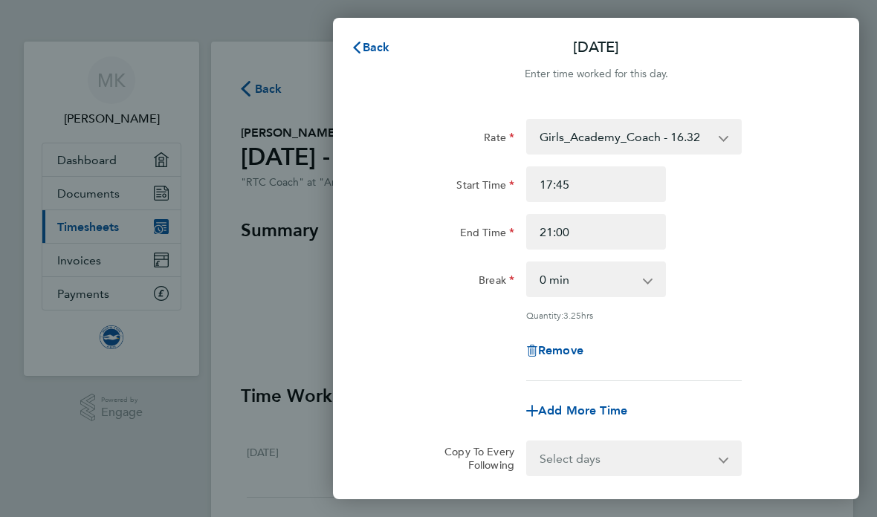
click at [597, 203] on div "Start Time 17:45 17:45 End Time 21:00" at bounding box center [596, 208] width 455 height 83
type input "17:13"
type input "17:14"
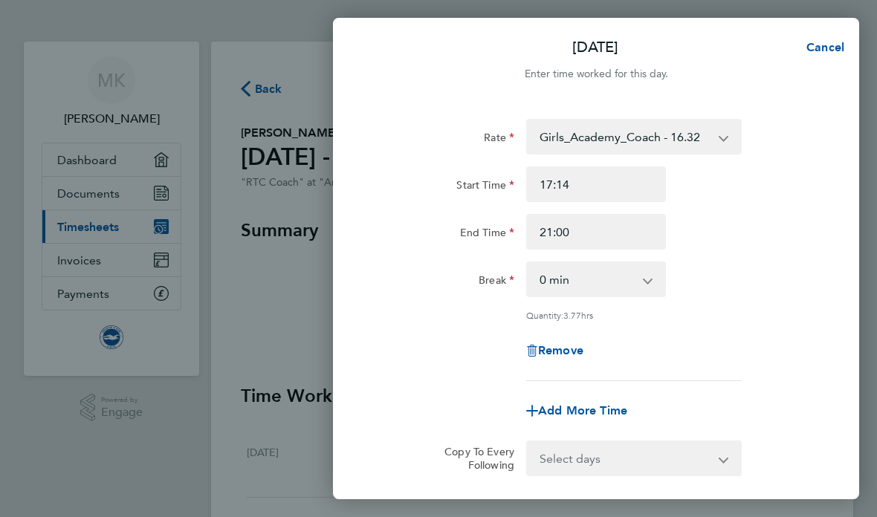
type input "17:15"
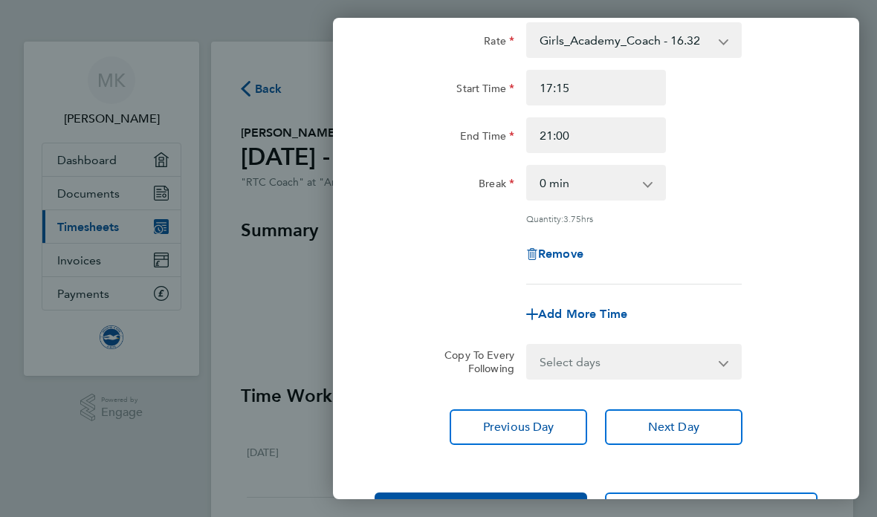
scroll to position [96, 0]
click at [574, 502] on button "Save Timesheet" at bounding box center [481, 512] width 213 height 36
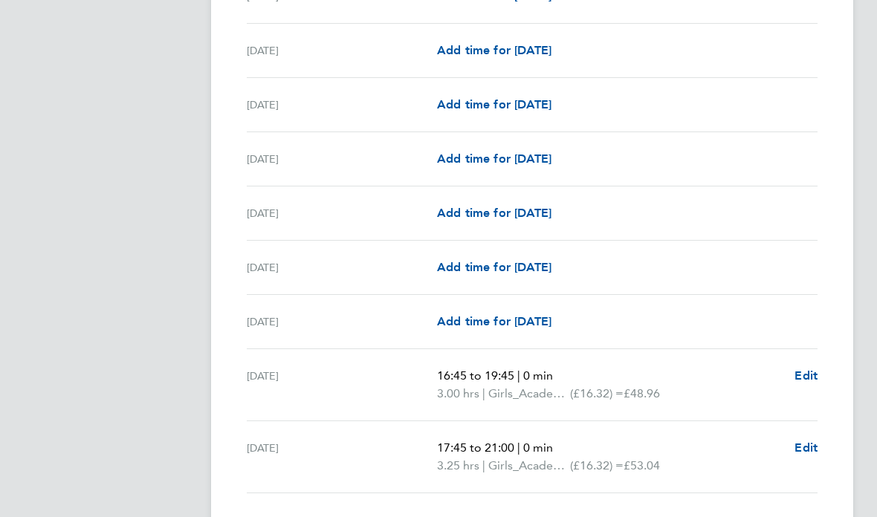
scroll to position [1776, 0]
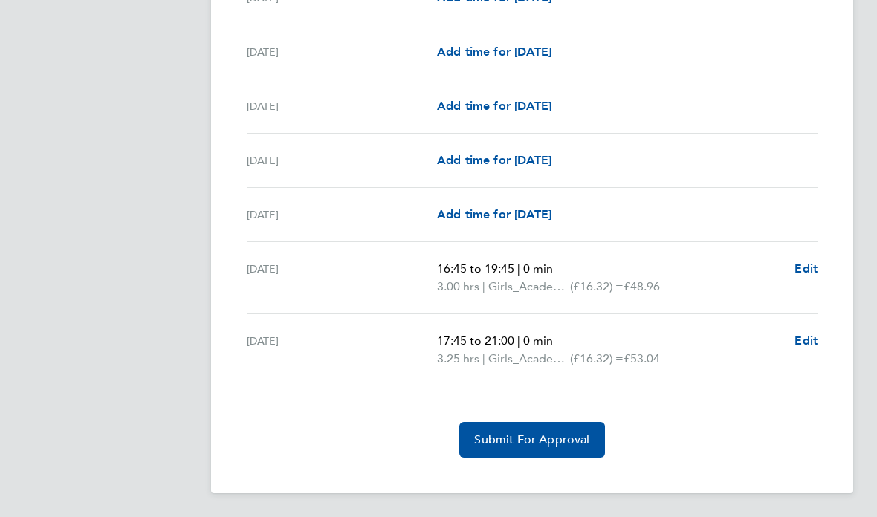
click at [524, 332] on p "17:45 to 21:00 | 0 min" at bounding box center [610, 341] width 346 height 18
click at [814, 343] on span "Edit" at bounding box center [806, 341] width 23 height 14
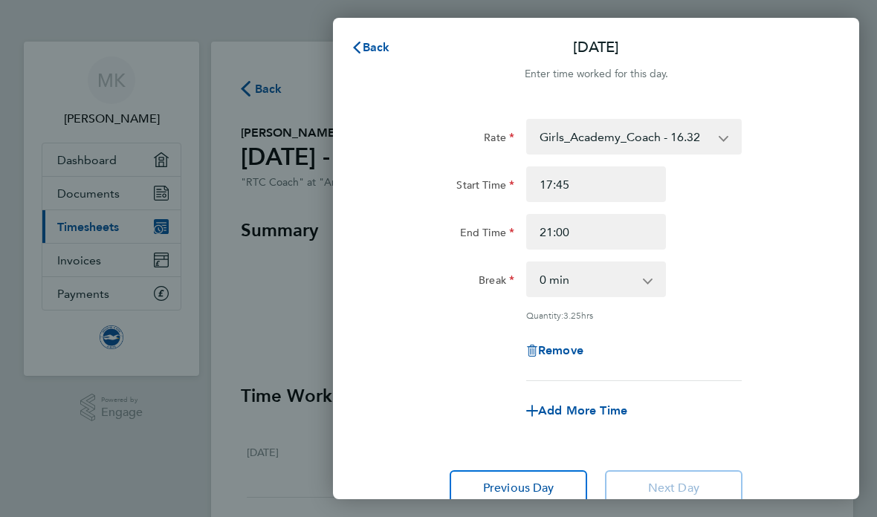
click at [606, 199] on input "17:45" at bounding box center [596, 185] width 140 height 36
type input "17:38"
type input "17:24"
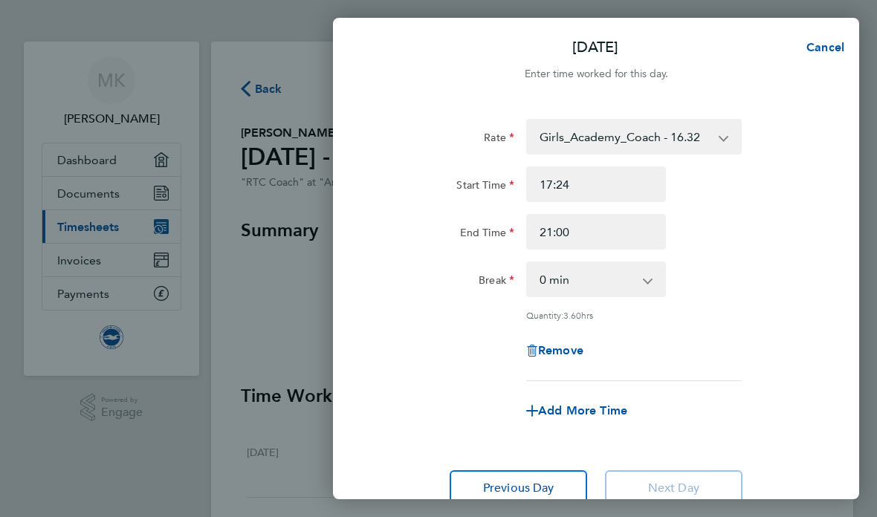
type input "17:15"
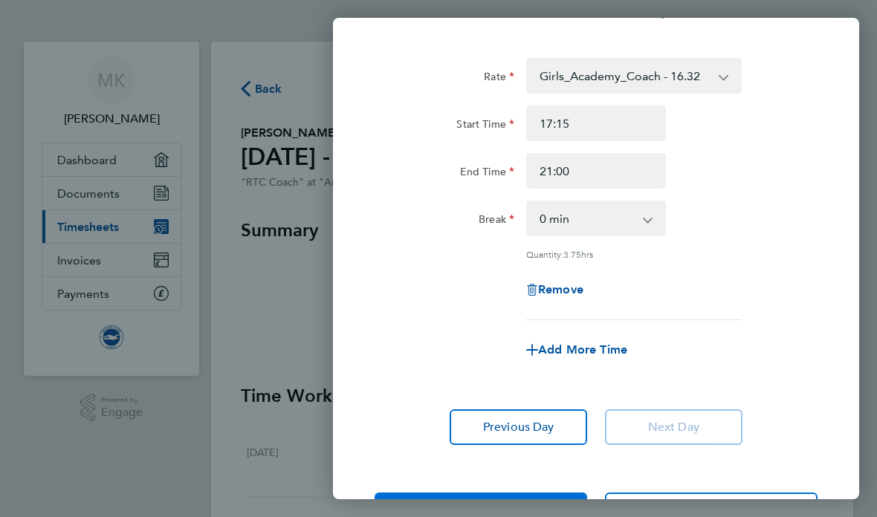
scroll to position [60, 0]
click at [577, 496] on button "Save Timesheet" at bounding box center [481, 512] width 213 height 36
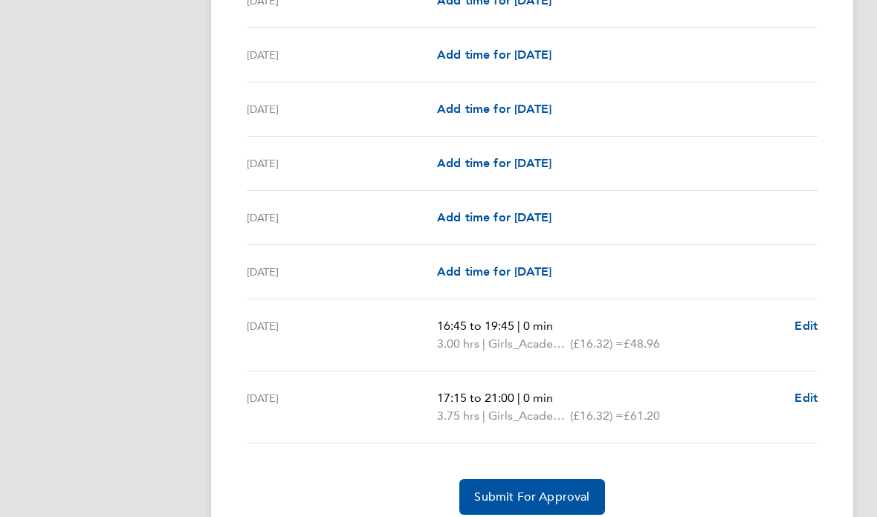
scroll to position [1716, 0]
click at [537, 505] on span "Submit For Approval" at bounding box center [531, 498] width 115 height 15
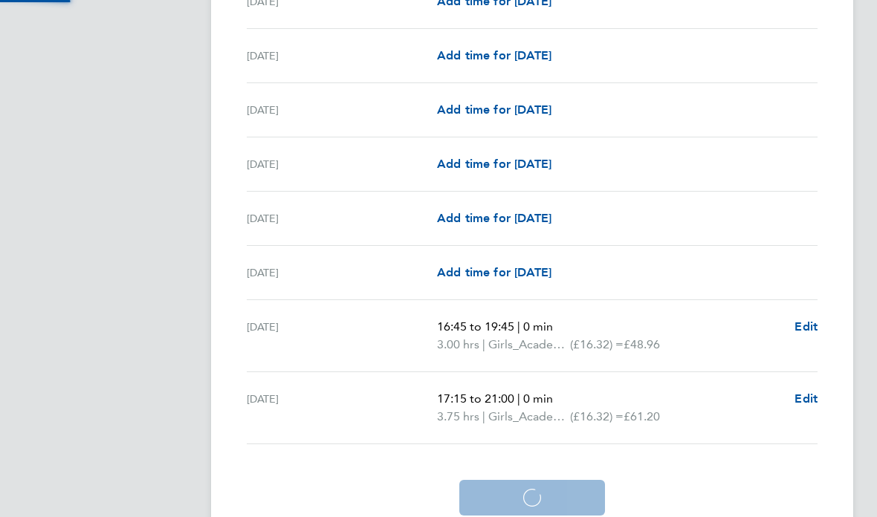
scroll to position [1645, 0]
